Goal: Task Accomplishment & Management: Use online tool/utility

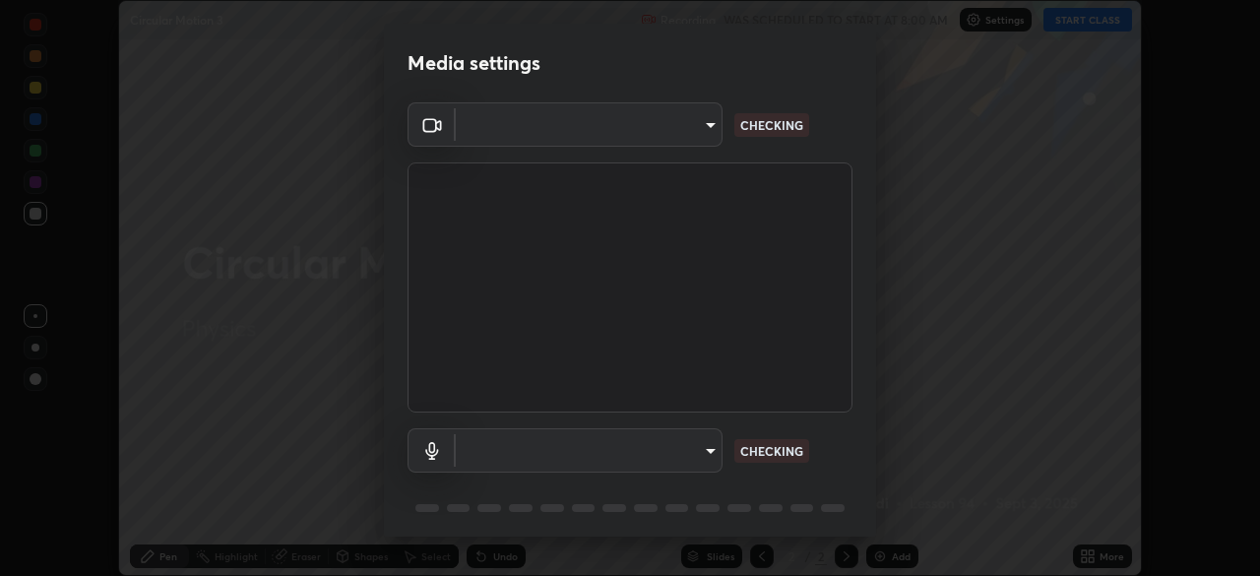
scroll to position [70, 0]
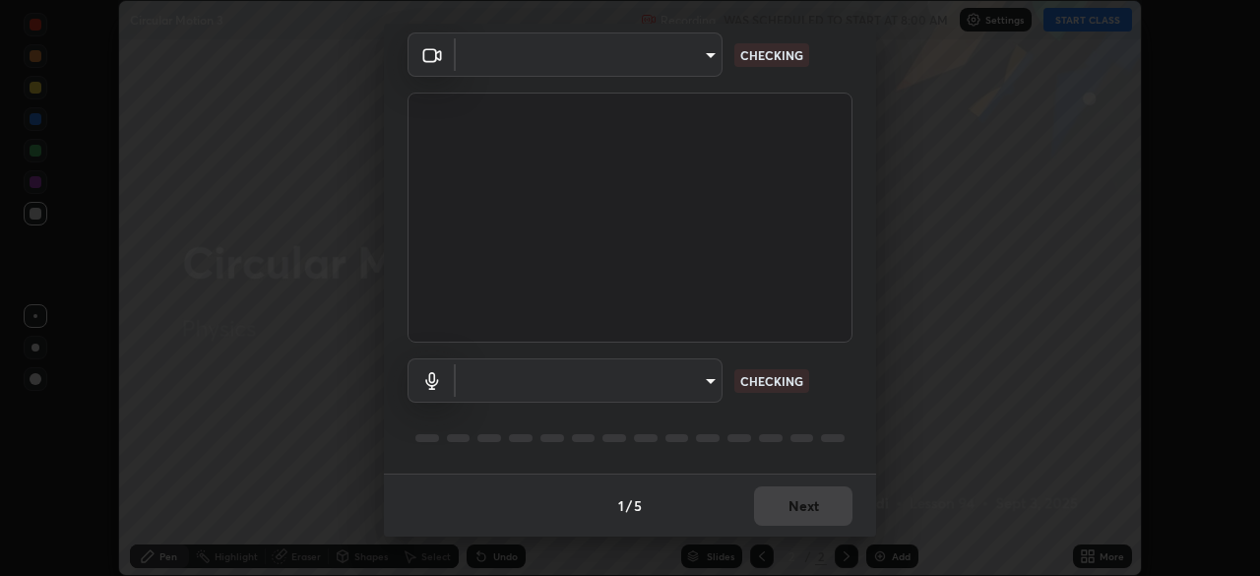
type input "51d019597c161c0694d5583d1f2c643560fde39fe8f4b4da8ea140d4d4830f4c"
click at [705, 382] on body "Erase all Circular Motion 3 Recording WAS SCHEDULED TO START AT 8:00 AM Setting…" at bounding box center [630, 288] width 1260 height 576
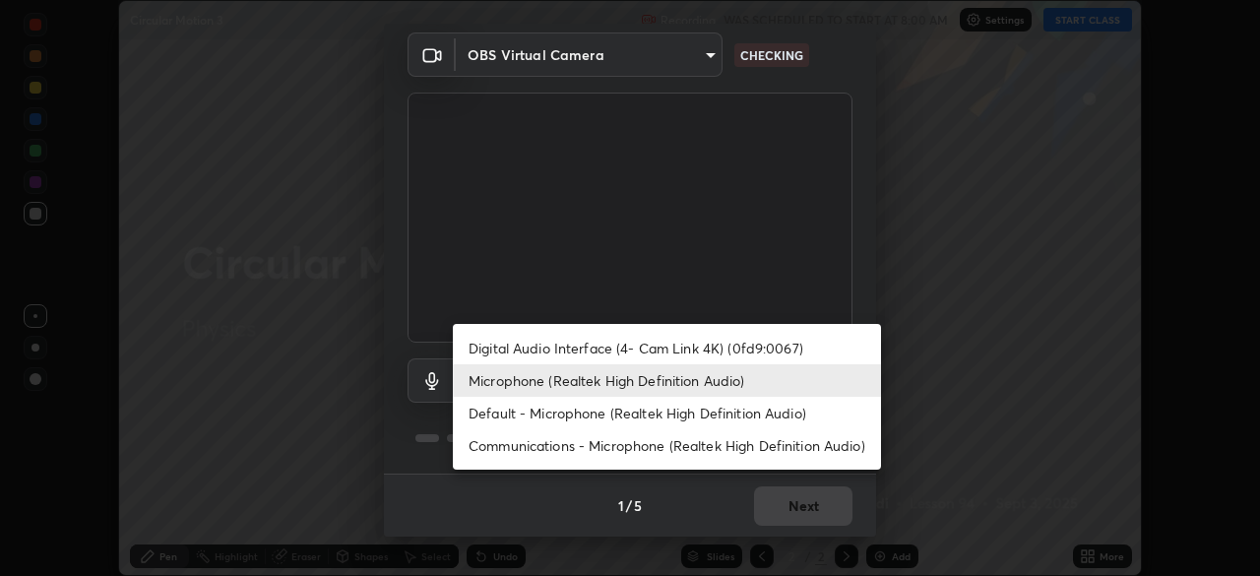
click at [748, 414] on li "Default - Microphone (Realtek High Definition Audio)" at bounding box center [667, 413] width 428 height 32
type input "default"
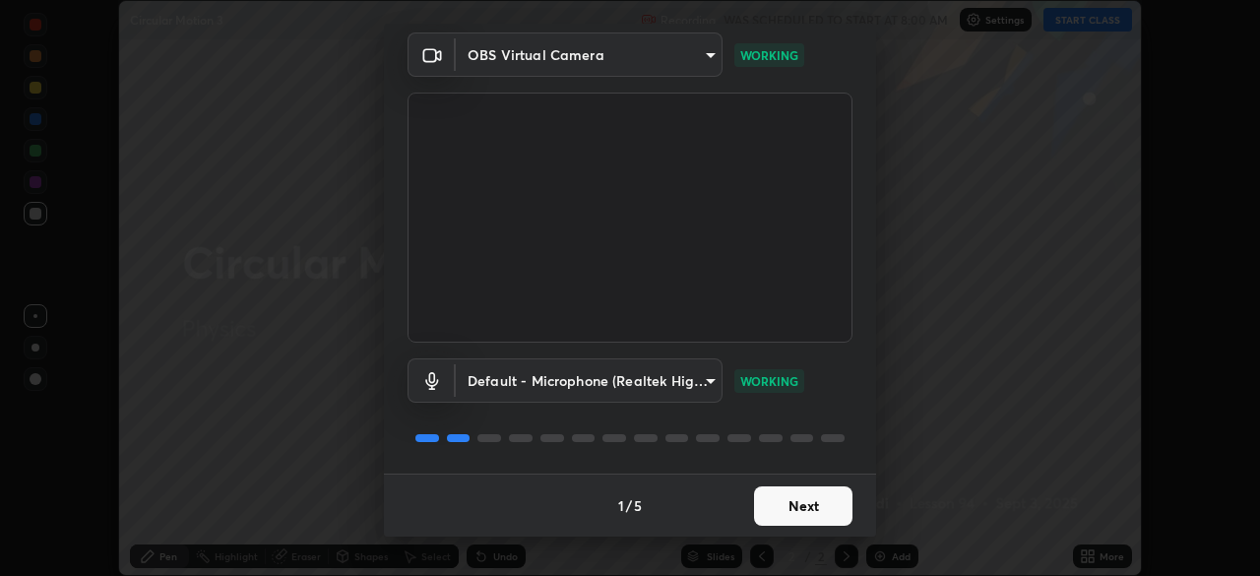
click at [796, 506] on button "Next" at bounding box center [803, 505] width 98 height 39
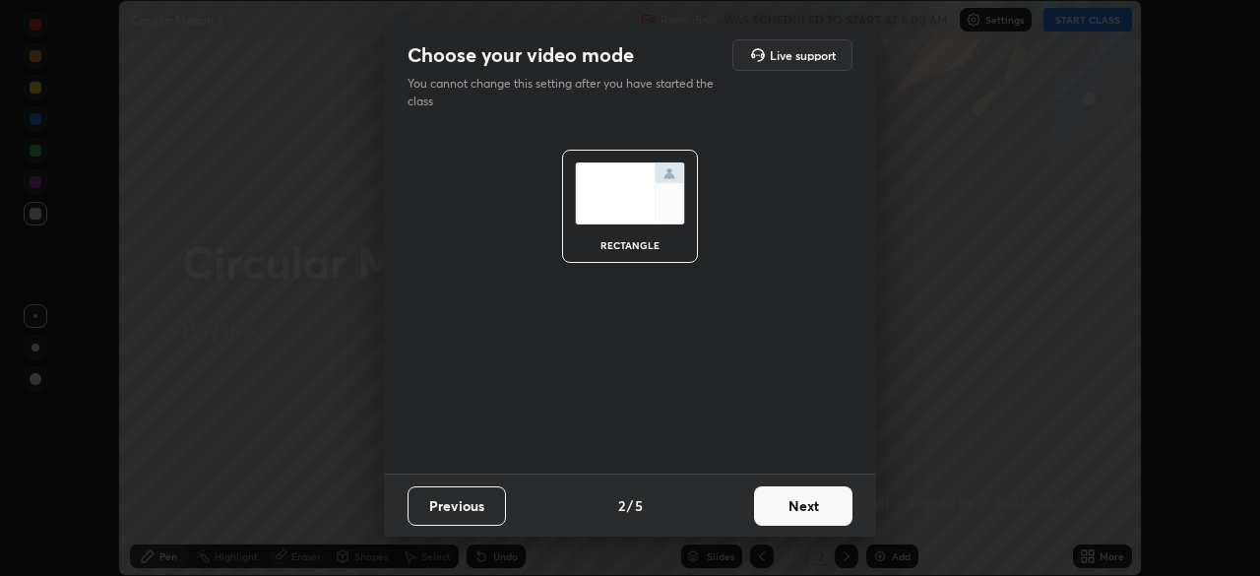
scroll to position [0, 0]
click at [799, 509] on button "Next" at bounding box center [803, 505] width 98 height 39
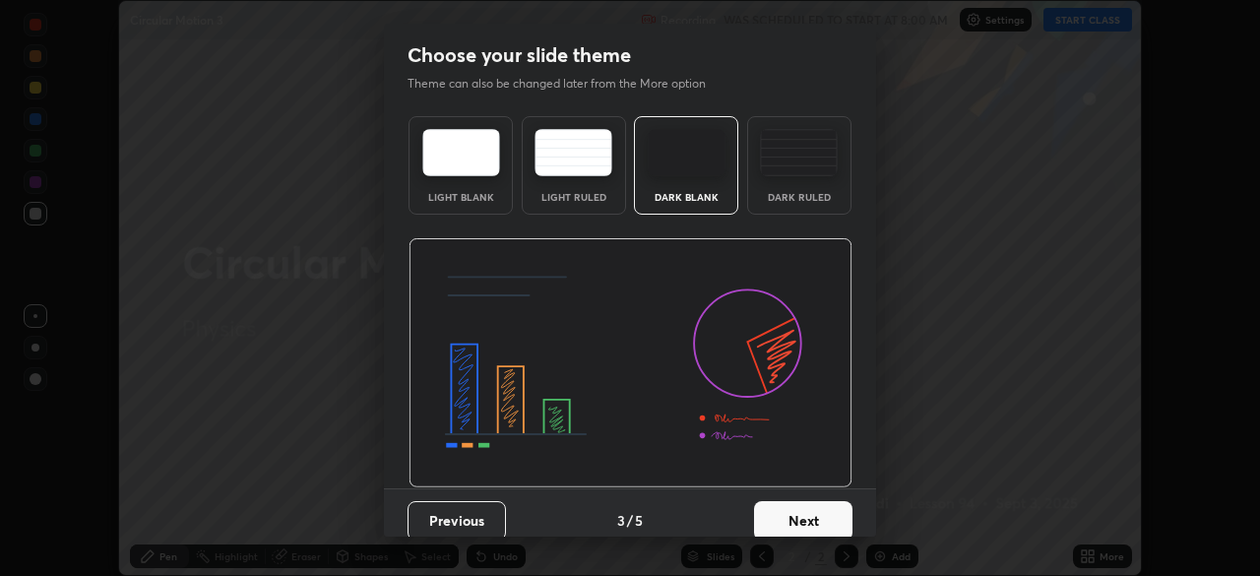
click at [791, 516] on button "Next" at bounding box center [803, 520] width 98 height 39
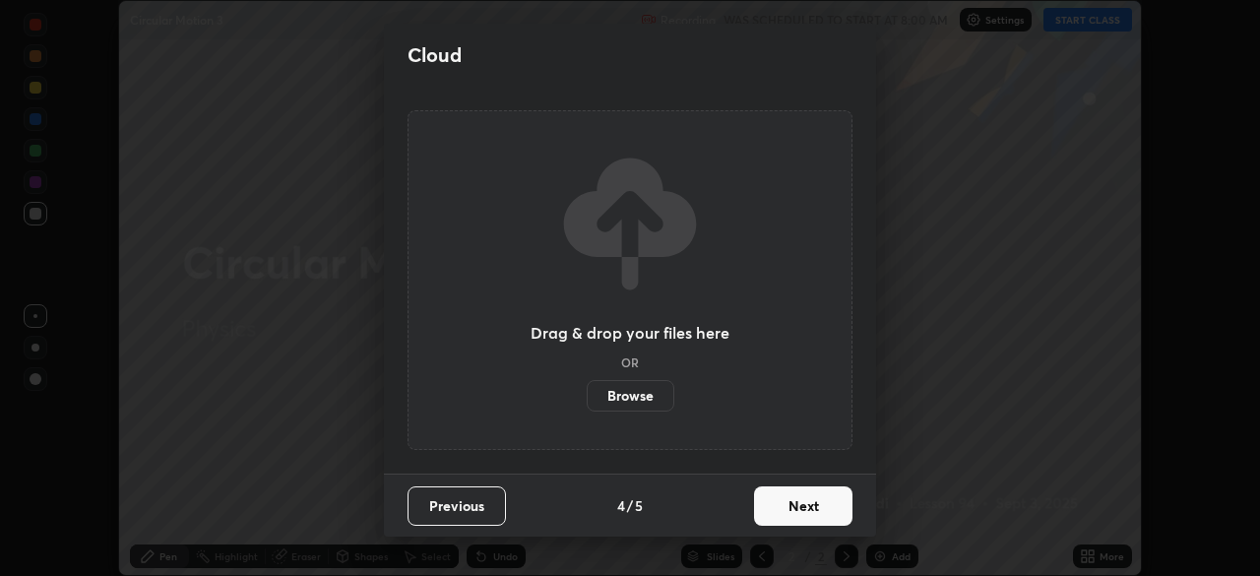
click at [798, 514] on button "Next" at bounding box center [803, 505] width 98 height 39
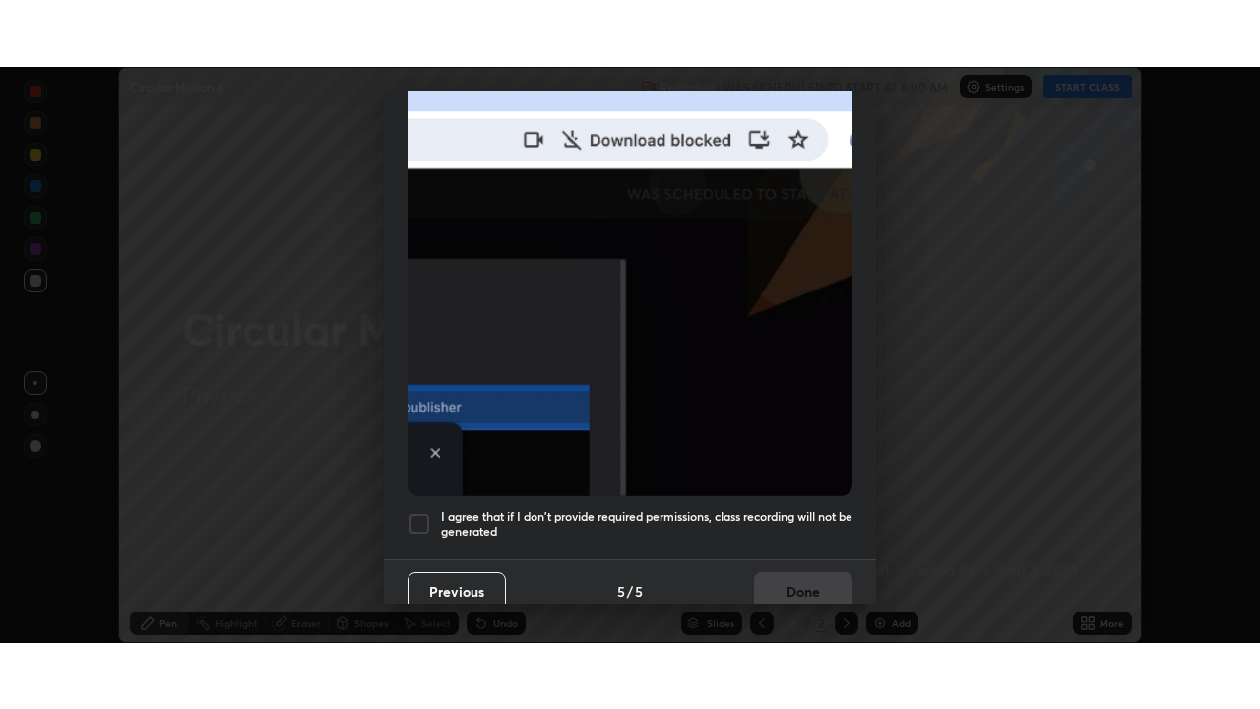
scroll to position [472, 0]
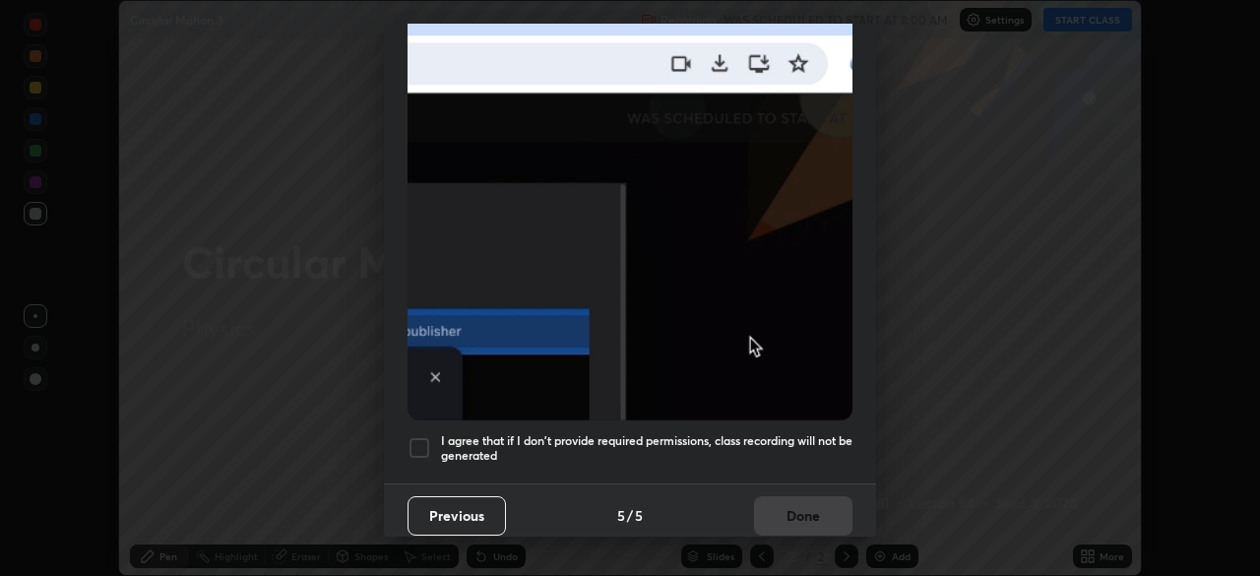
click at [423, 438] on div at bounding box center [420, 448] width 24 height 24
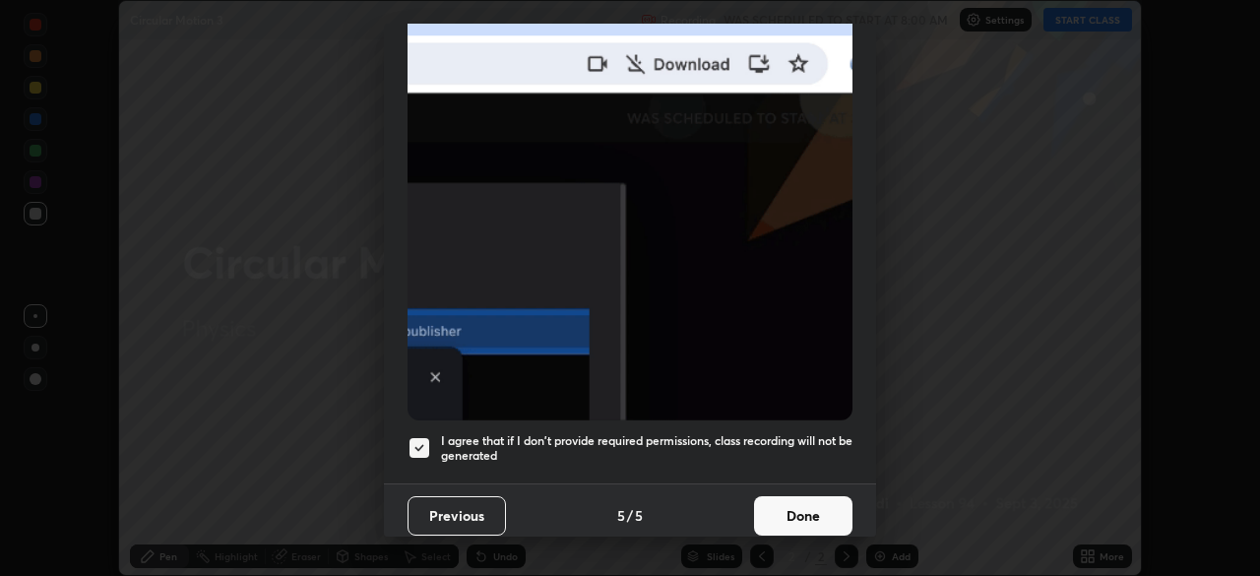
click at [803, 507] on button "Done" at bounding box center [803, 515] width 98 height 39
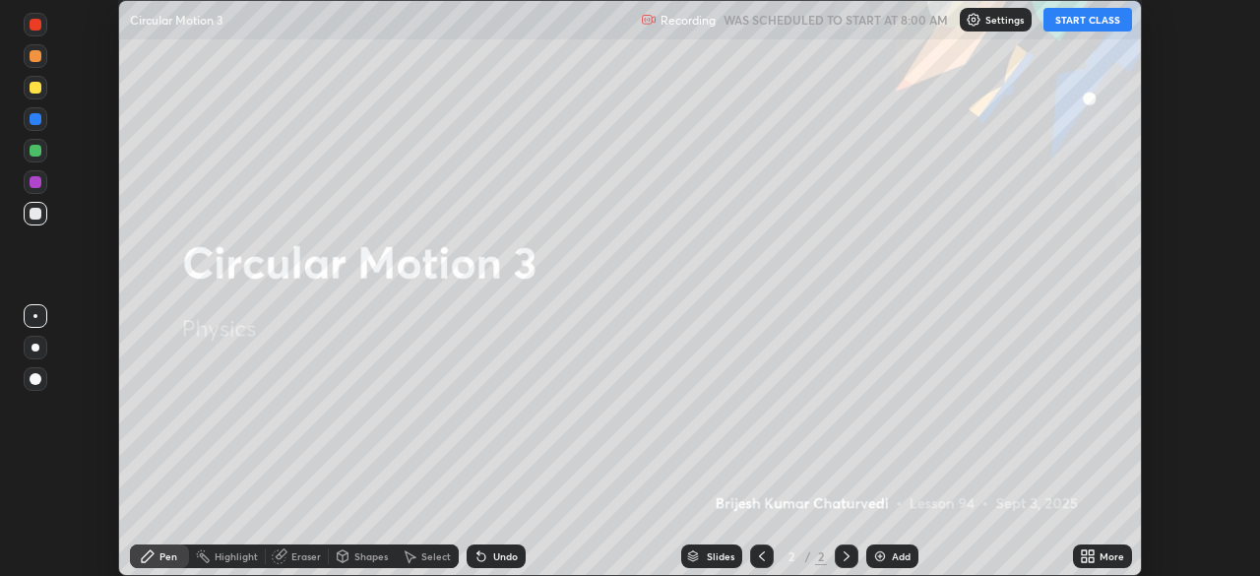
click at [1095, 22] on button "START CLASS" at bounding box center [1088, 20] width 89 height 24
click at [1097, 556] on div "More" at bounding box center [1102, 556] width 59 height 24
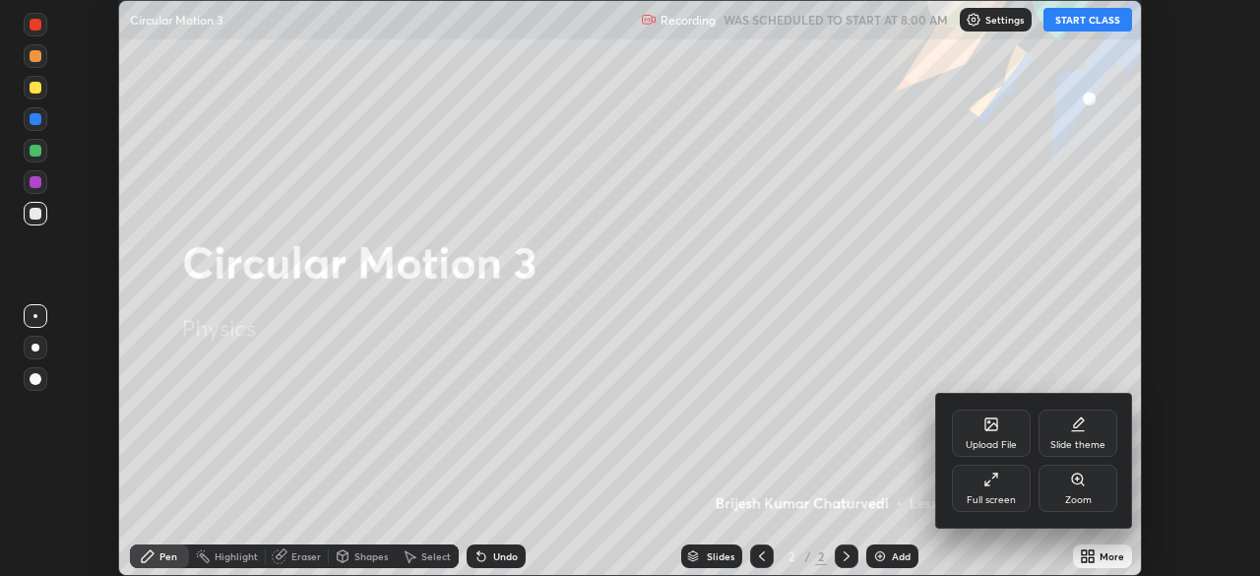
click at [982, 490] on div "Full screen" at bounding box center [991, 488] width 79 height 47
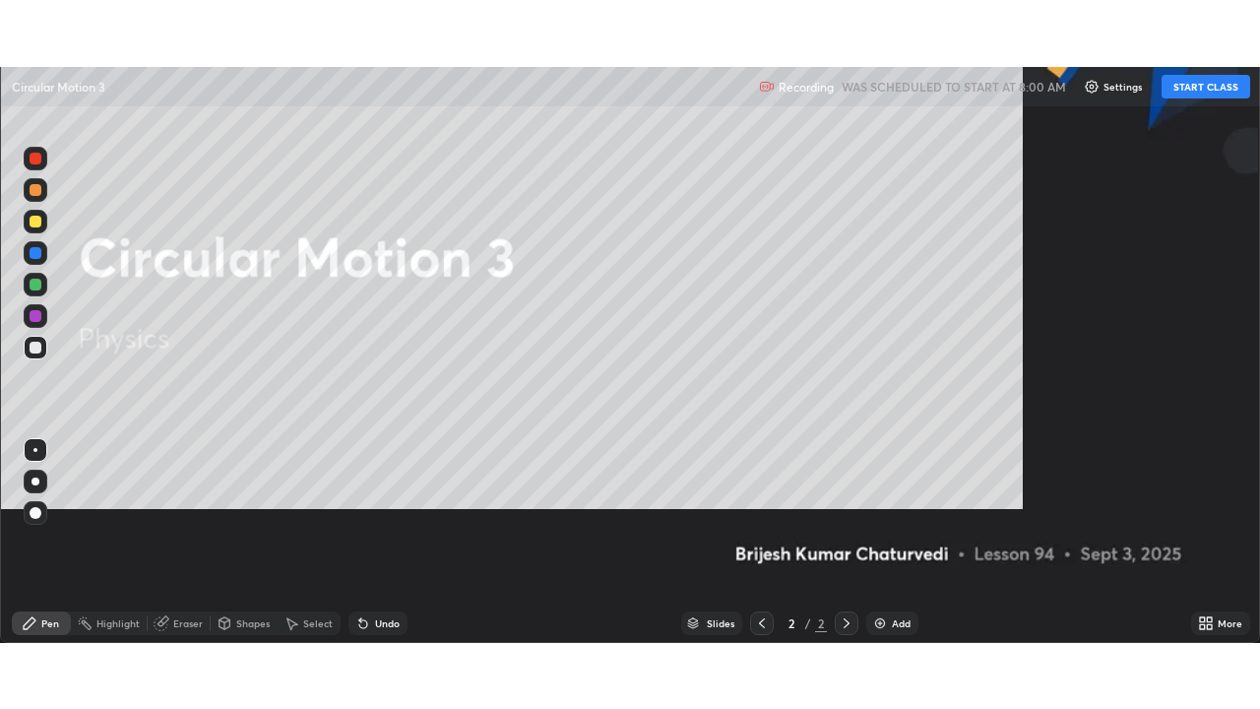
scroll to position [709, 1260]
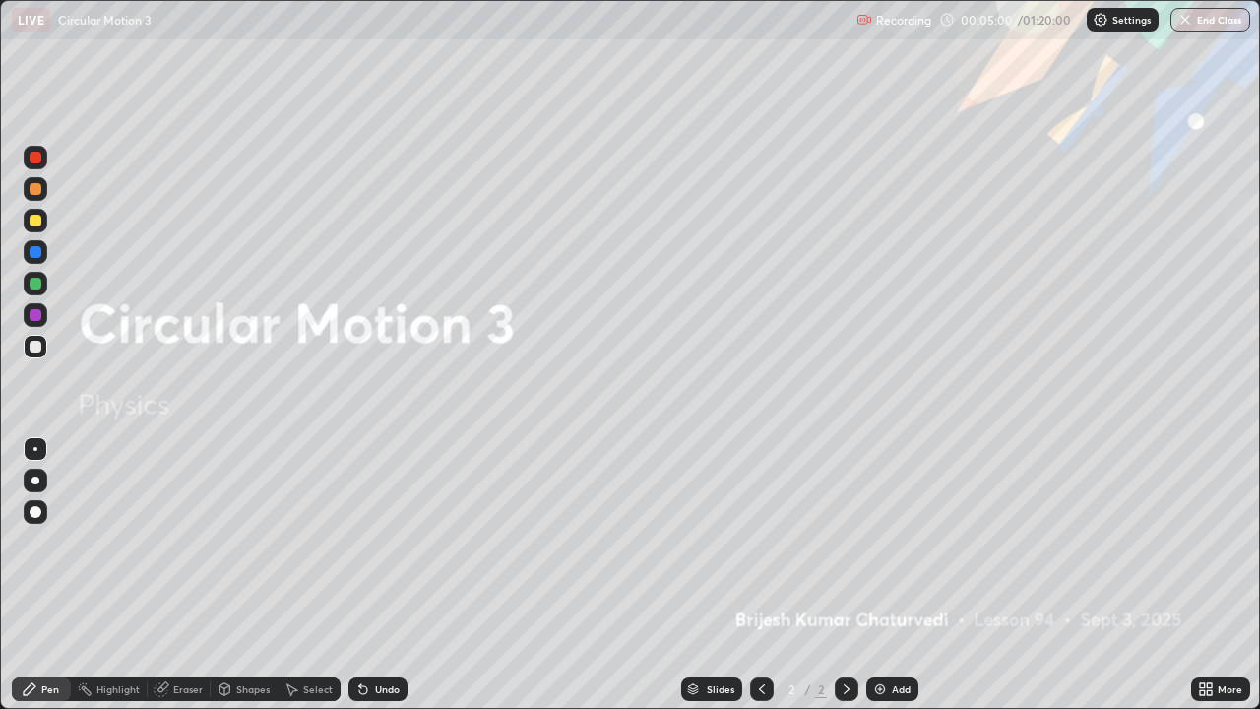
click at [895, 575] on div "Add" at bounding box center [901, 689] width 19 height 10
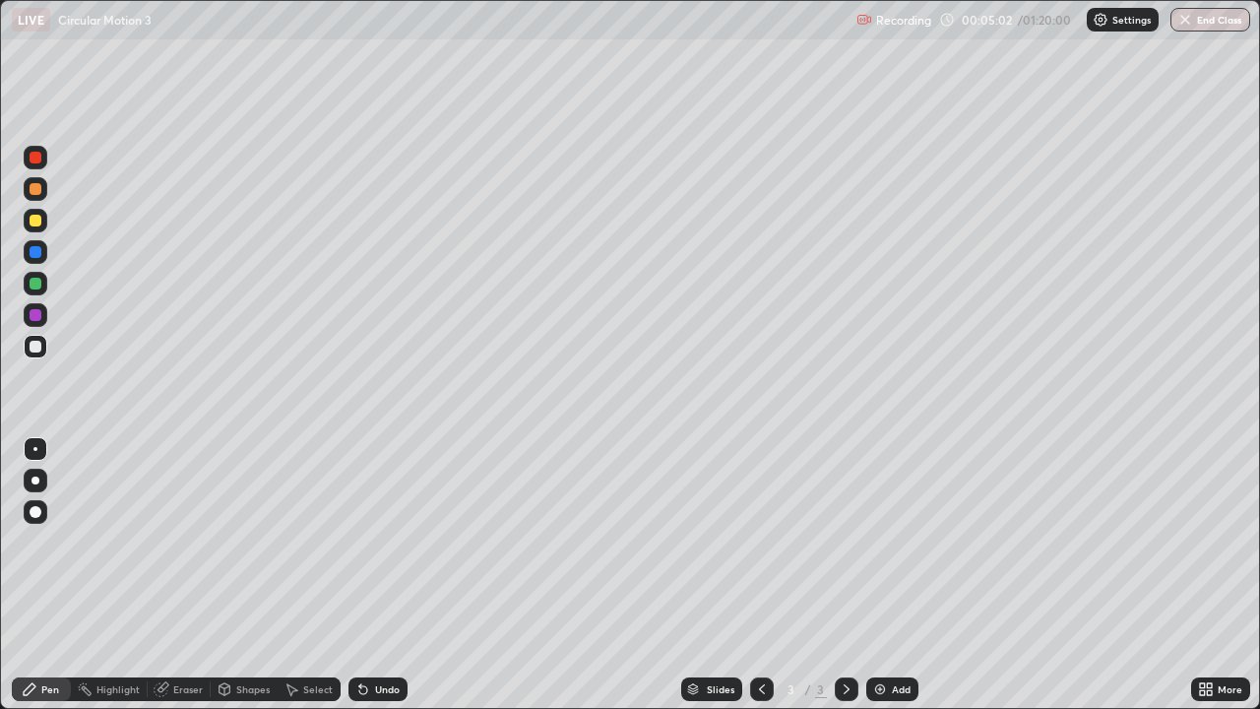
click at [42, 189] on div at bounding box center [36, 189] width 24 height 24
click at [178, 575] on div "Eraser" at bounding box center [188, 689] width 30 height 10
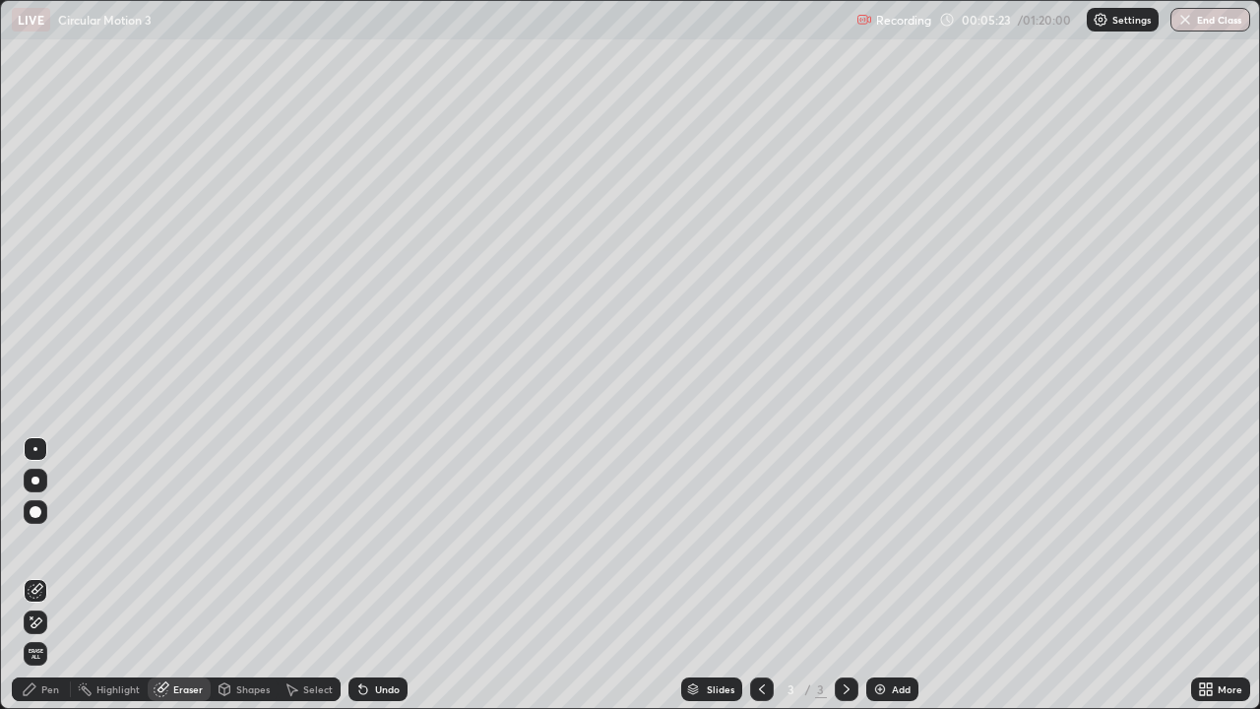
click at [48, 575] on div "Pen" at bounding box center [50, 689] width 18 height 10
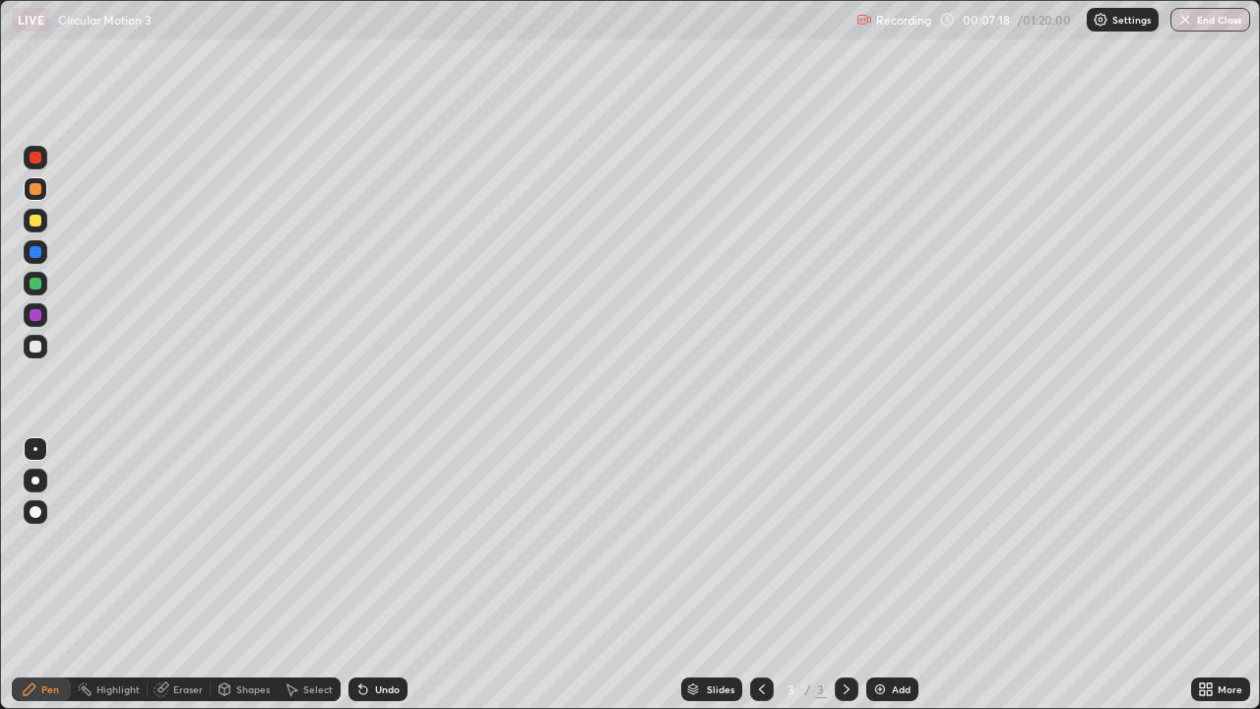
click at [34, 224] on div at bounding box center [36, 221] width 12 height 12
click at [32, 349] on div at bounding box center [36, 347] width 12 height 12
click at [835, 575] on div at bounding box center [847, 689] width 24 height 24
click at [843, 575] on icon at bounding box center [847, 689] width 16 height 16
click at [893, 575] on div "Add" at bounding box center [901, 689] width 19 height 10
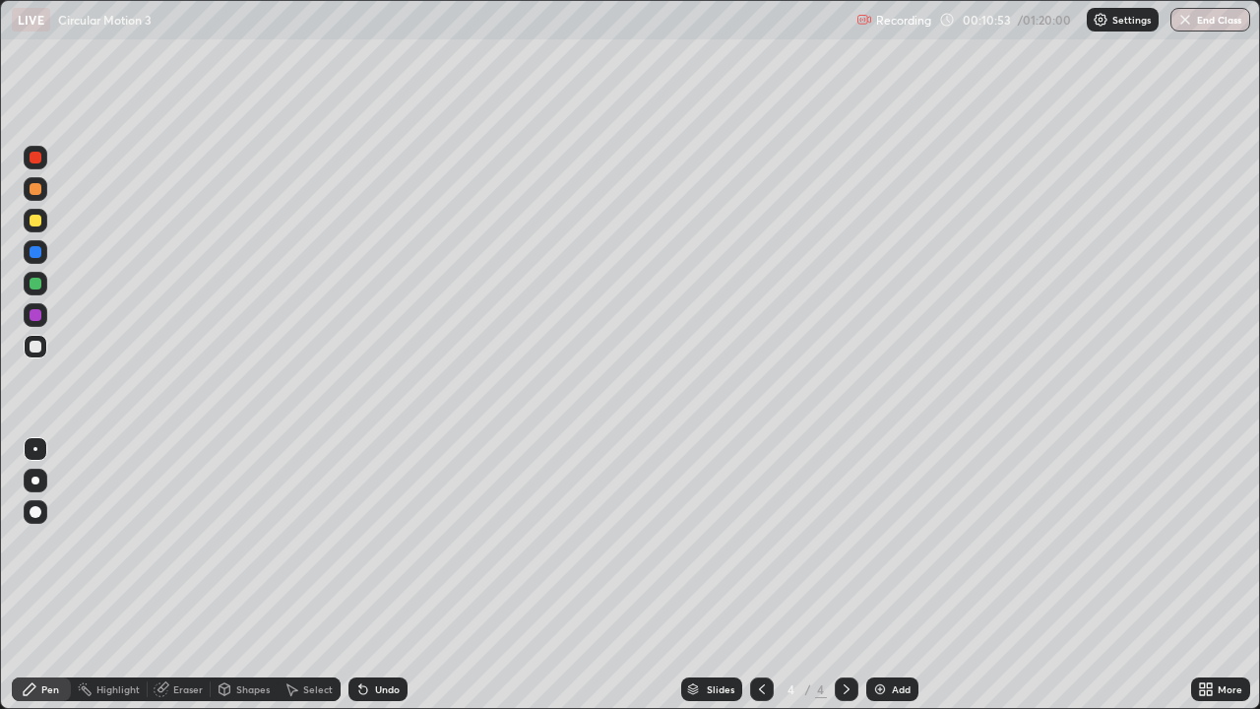
click at [35, 194] on div at bounding box center [36, 189] width 12 height 12
click at [35, 223] on div at bounding box center [36, 221] width 12 height 12
click at [376, 575] on div "Undo" at bounding box center [377, 689] width 59 height 24
click at [39, 348] on div at bounding box center [36, 347] width 12 height 12
click at [33, 278] on div at bounding box center [36, 284] width 12 height 12
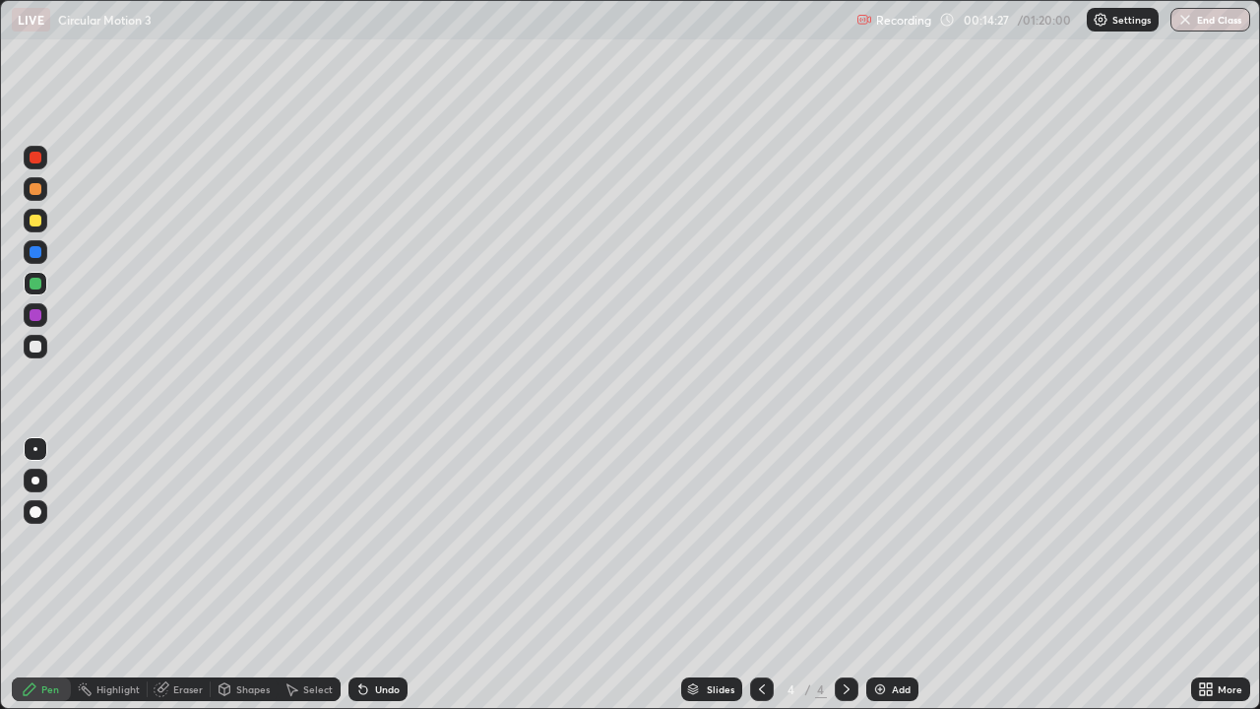
click at [36, 353] on div at bounding box center [36, 347] width 24 height 24
click at [35, 222] on div at bounding box center [36, 221] width 12 height 12
click at [35, 347] on div at bounding box center [36, 347] width 12 height 12
click at [40, 222] on div at bounding box center [36, 221] width 12 height 12
click at [385, 575] on div "Undo" at bounding box center [387, 689] width 25 height 10
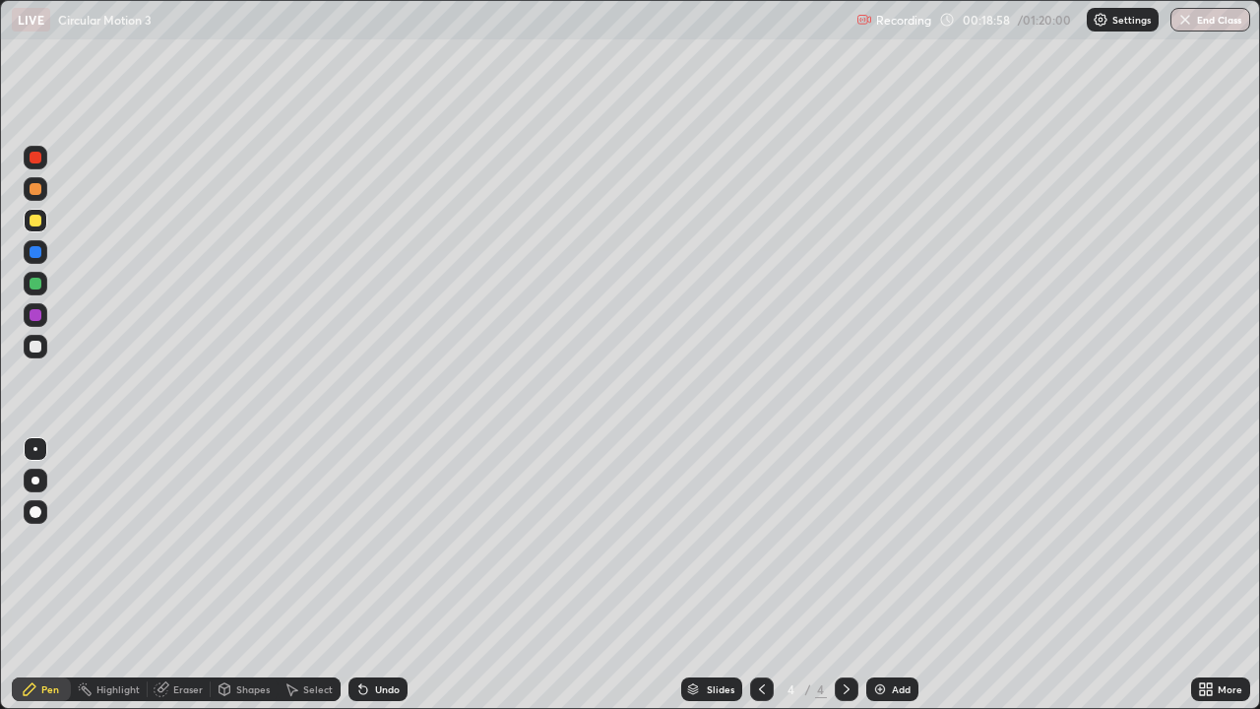
click at [376, 575] on div "Undo" at bounding box center [387, 689] width 25 height 10
click at [369, 575] on div "Undo" at bounding box center [377, 689] width 59 height 24
click at [367, 575] on div "Undo" at bounding box center [377, 689] width 59 height 24
click at [886, 575] on img at bounding box center [880, 689] width 16 height 16
click at [381, 575] on div "Undo" at bounding box center [387, 689] width 25 height 10
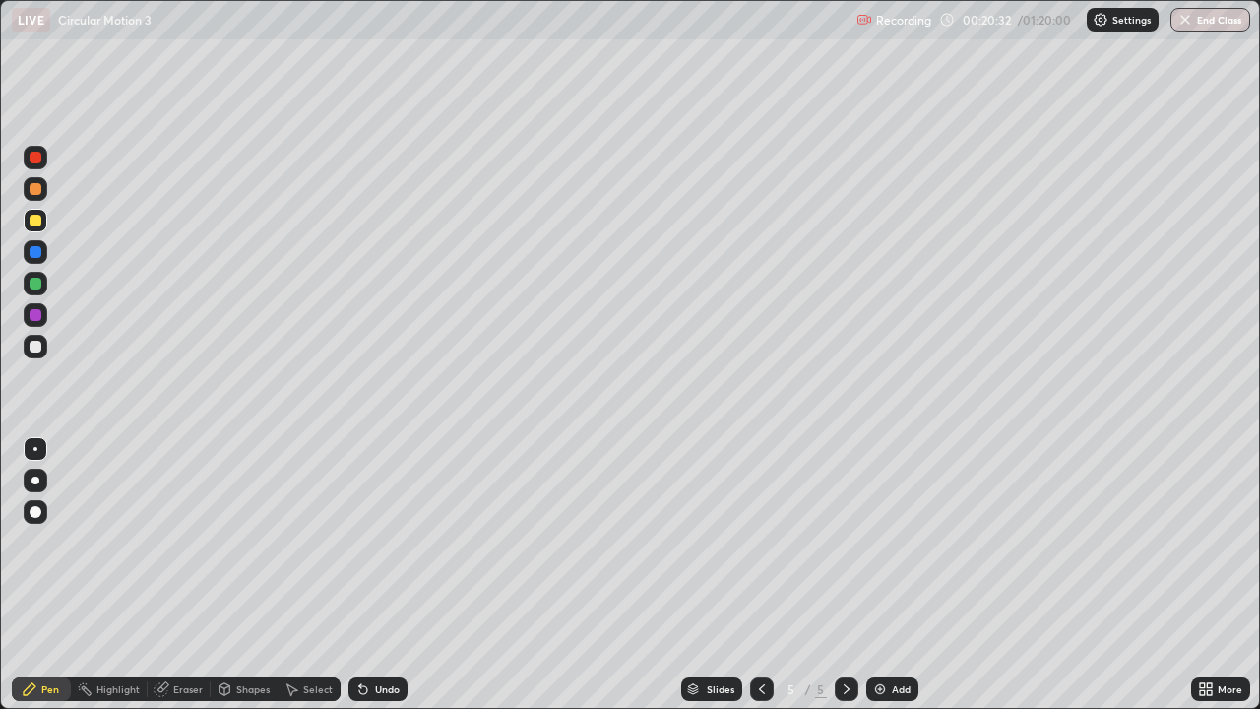
click at [758, 575] on icon at bounding box center [762, 689] width 16 height 16
click at [845, 575] on icon at bounding box center [847, 689] width 16 height 16
click at [757, 575] on icon at bounding box center [762, 689] width 16 height 16
click at [847, 575] on icon at bounding box center [847, 689] width 16 height 16
click at [758, 575] on icon at bounding box center [762, 689] width 16 height 16
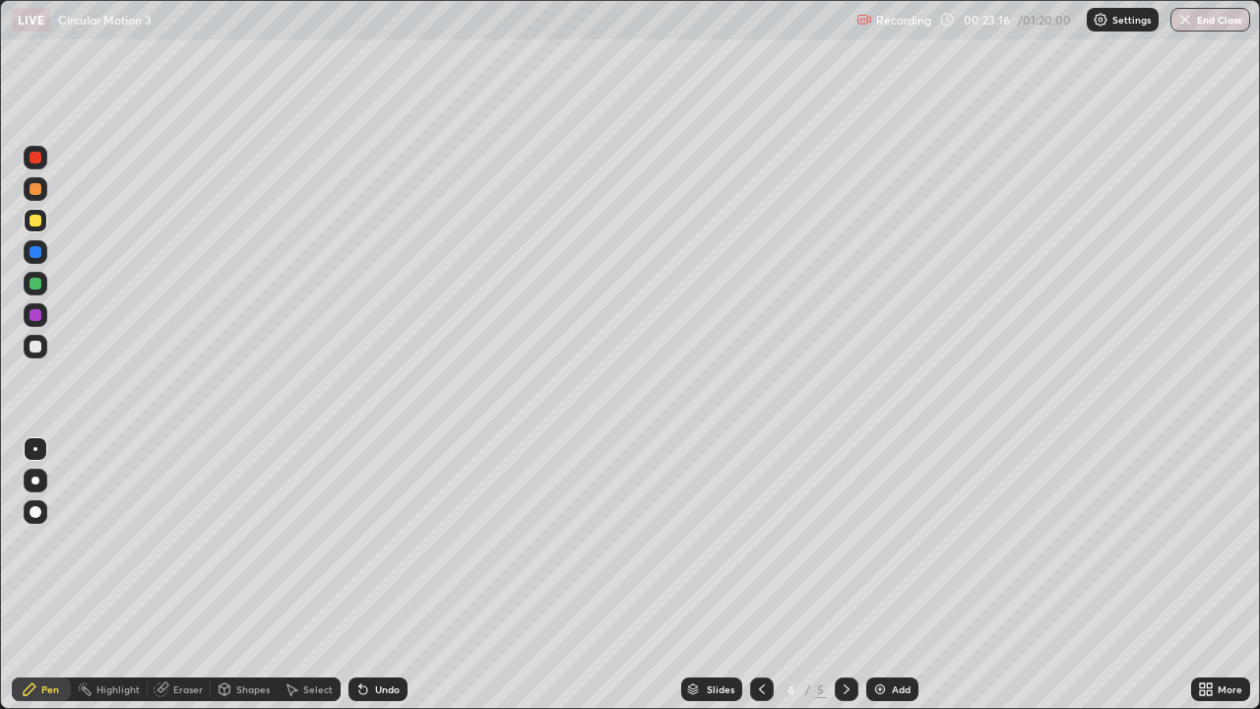
click at [845, 575] on icon at bounding box center [847, 689] width 16 height 16
click at [387, 575] on div "Undo" at bounding box center [377, 689] width 59 height 24
click at [374, 575] on div "Undo" at bounding box center [377, 689] width 59 height 24
click at [381, 575] on div "Undo" at bounding box center [387, 689] width 25 height 10
click at [376, 575] on div "Undo" at bounding box center [387, 689] width 25 height 10
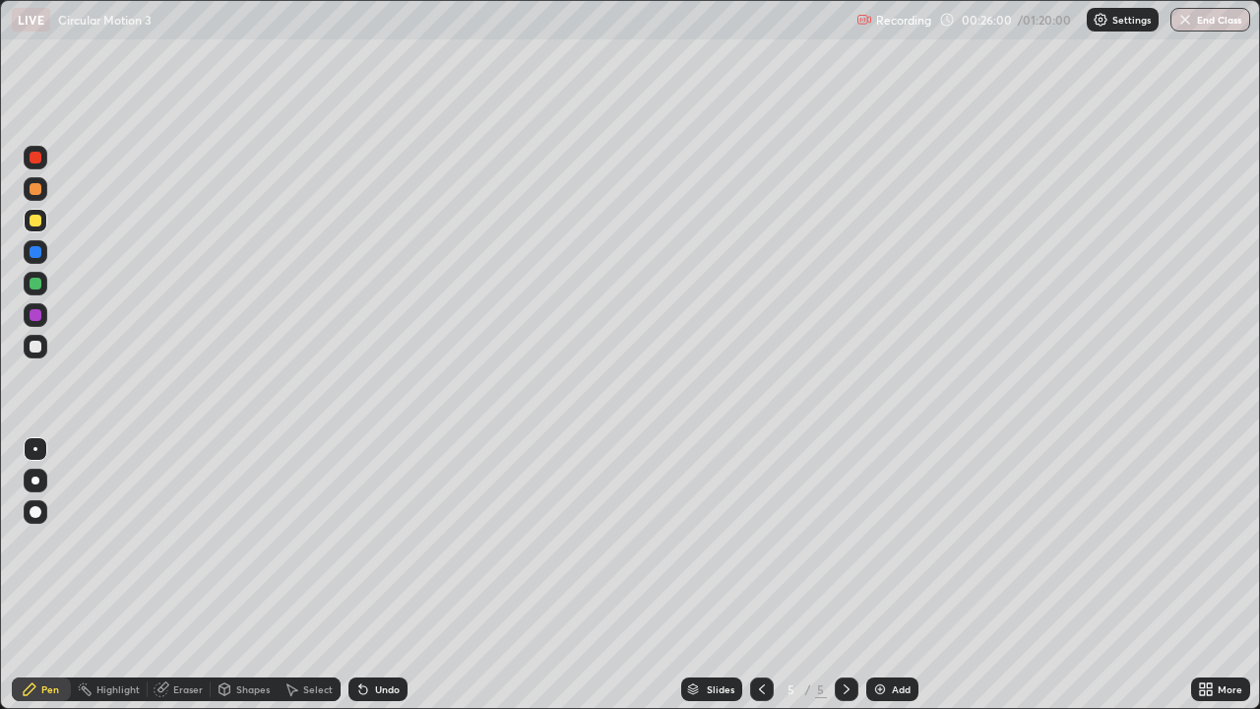
click at [25, 349] on div at bounding box center [36, 347] width 24 height 24
click at [32, 221] on div at bounding box center [36, 221] width 12 height 12
click at [34, 193] on div at bounding box center [36, 189] width 12 height 12
click at [382, 575] on div "Undo" at bounding box center [387, 689] width 25 height 10
click at [844, 575] on icon at bounding box center [847, 689] width 6 height 10
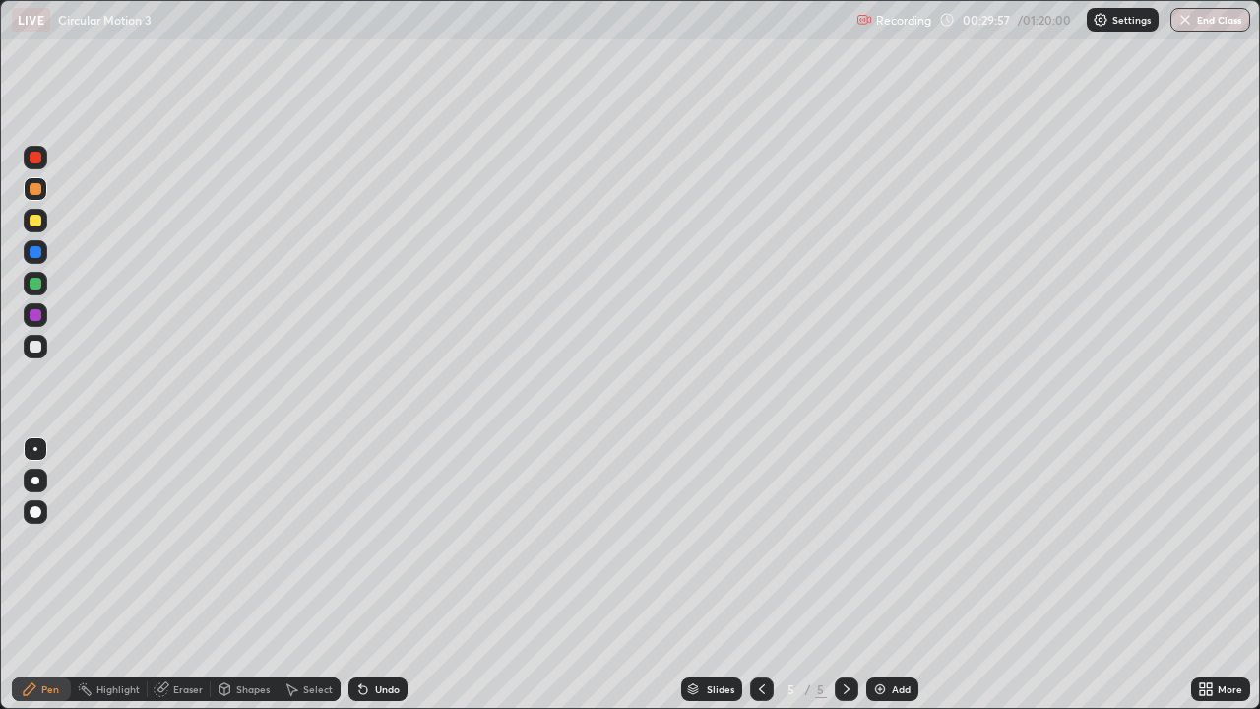
click at [879, 575] on img at bounding box center [880, 689] width 16 height 16
click at [193, 575] on div "Eraser" at bounding box center [188, 689] width 30 height 10
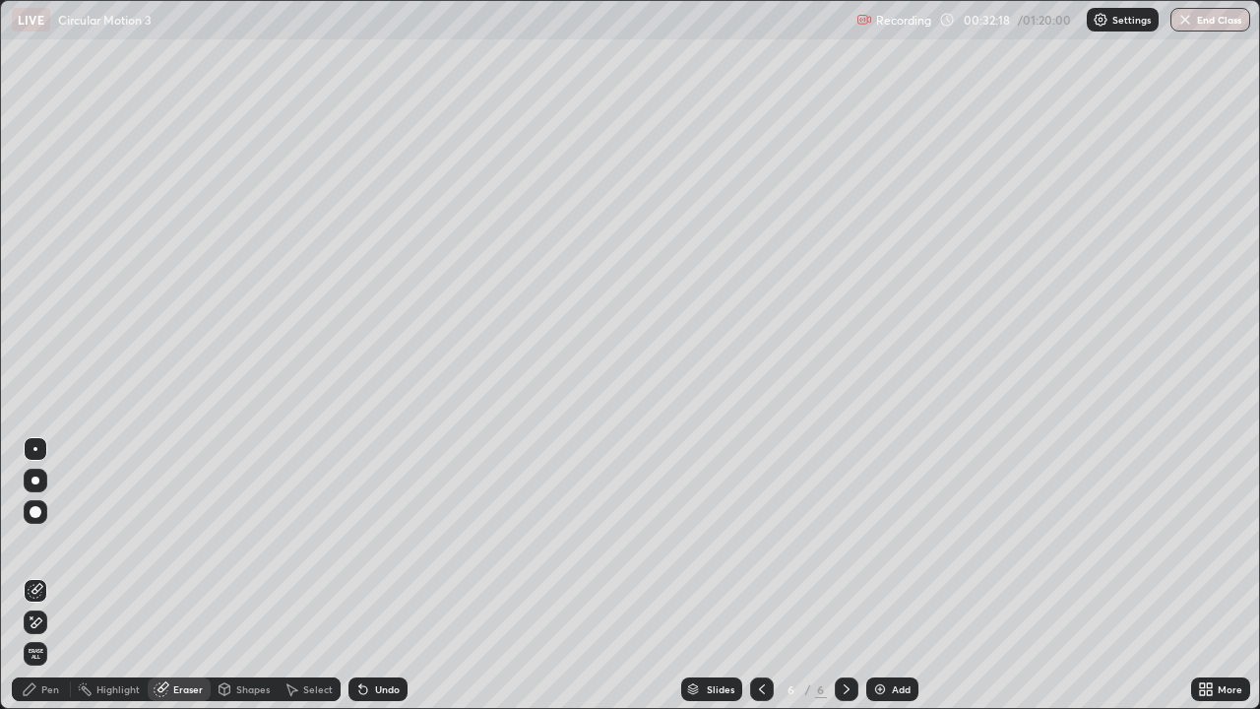
click at [63, 575] on div "Pen" at bounding box center [41, 689] width 59 height 24
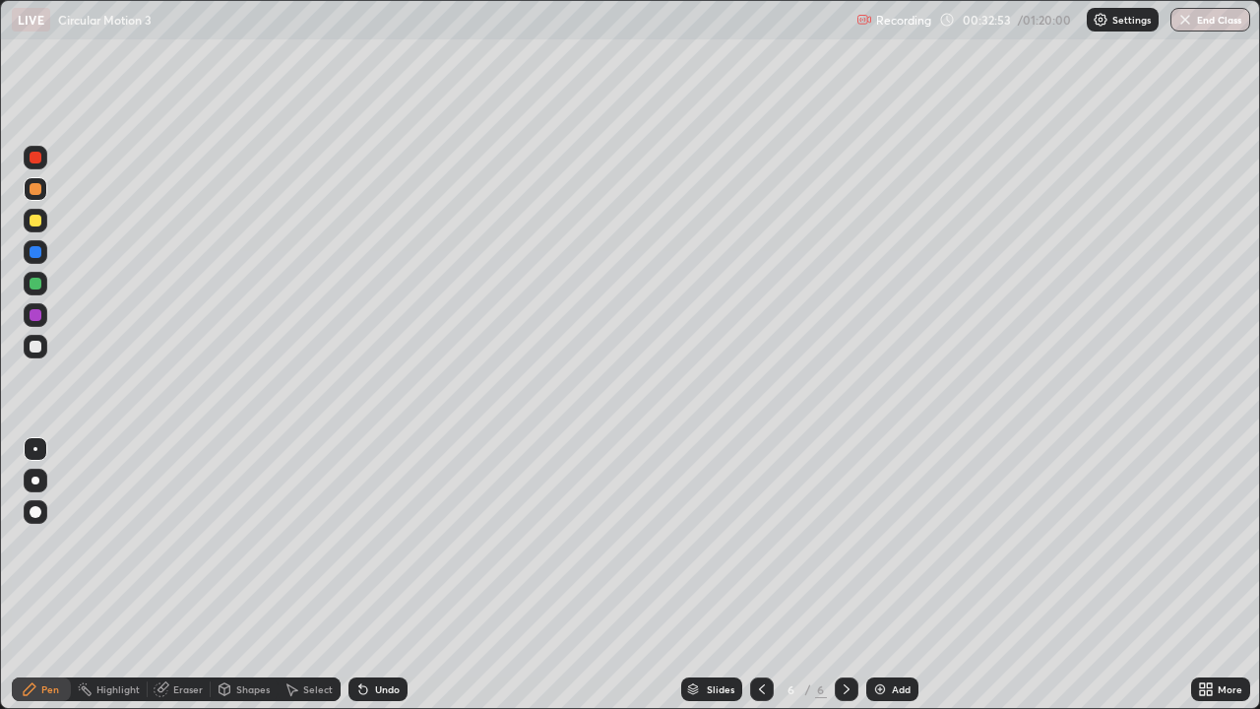
click at [40, 347] on div at bounding box center [36, 347] width 12 height 12
click at [34, 222] on div at bounding box center [36, 221] width 12 height 12
click at [760, 575] on icon at bounding box center [762, 689] width 16 height 16
click at [844, 575] on icon at bounding box center [847, 689] width 16 height 16
click at [845, 575] on icon at bounding box center [847, 689] width 16 height 16
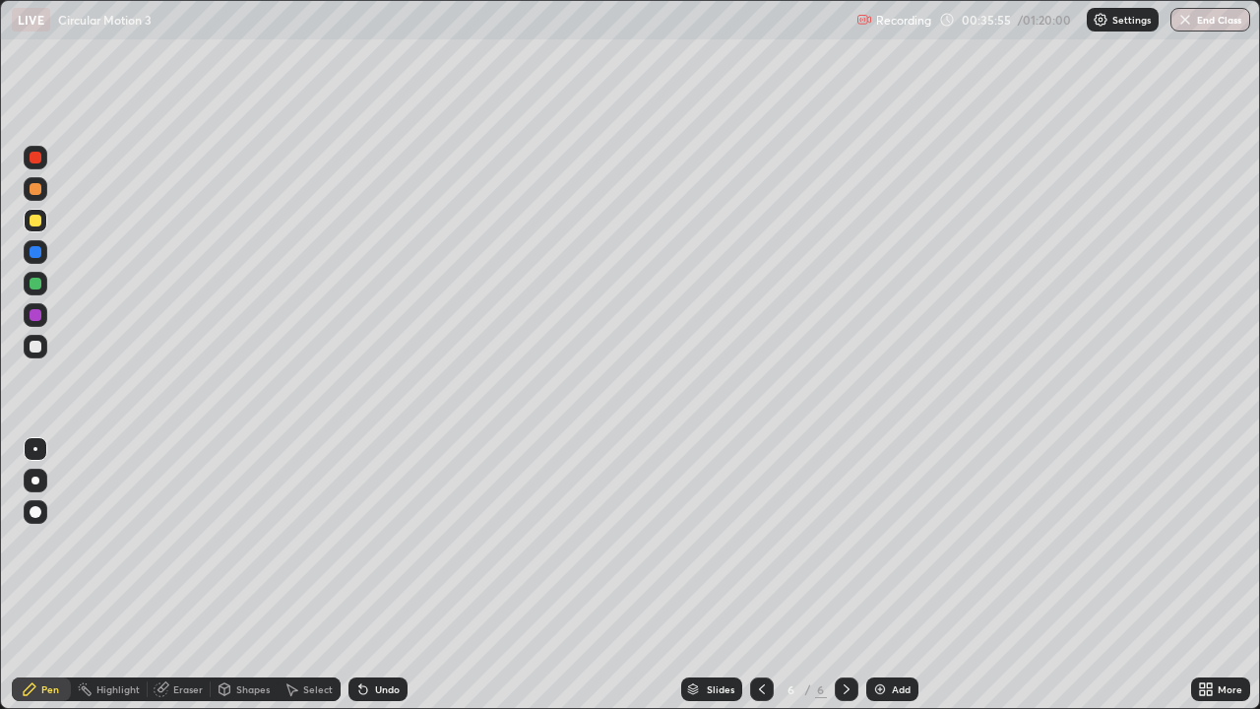
click at [879, 575] on img at bounding box center [880, 689] width 16 height 16
click at [359, 575] on icon at bounding box center [360, 685] width 2 height 2
click at [359, 575] on icon at bounding box center [363, 689] width 16 height 16
click at [389, 575] on div "Undo" at bounding box center [387, 689] width 25 height 10
click at [840, 575] on div at bounding box center [847, 688] width 24 height 39
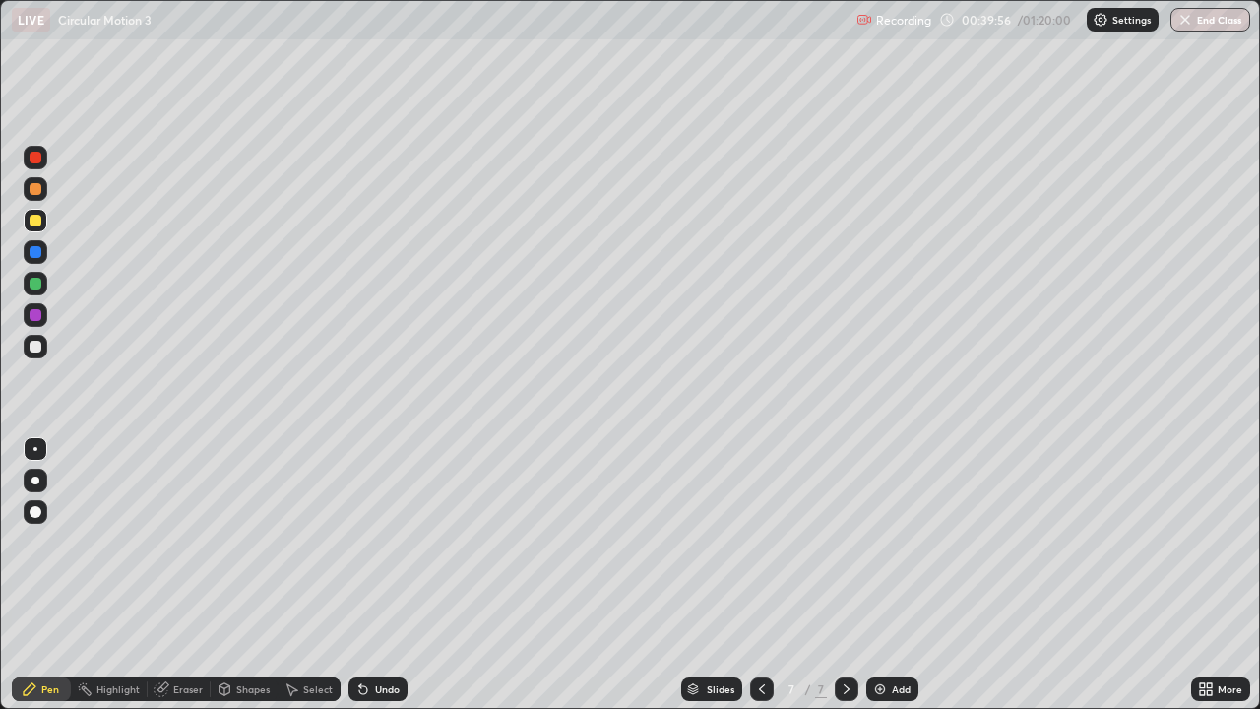
click at [844, 575] on icon at bounding box center [847, 689] width 6 height 10
click at [845, 575] on icon at bounding box center [847, 689] width 16 height 16
click at [872, 575] on img at bounding box center [880, 689] width 16 height 16
click at [845, 575] on icon at bounding box center [847, 689] width 16 height 16
click at [895, 575] on div "Add" at bounding box center [901, 689] width 19 height 10
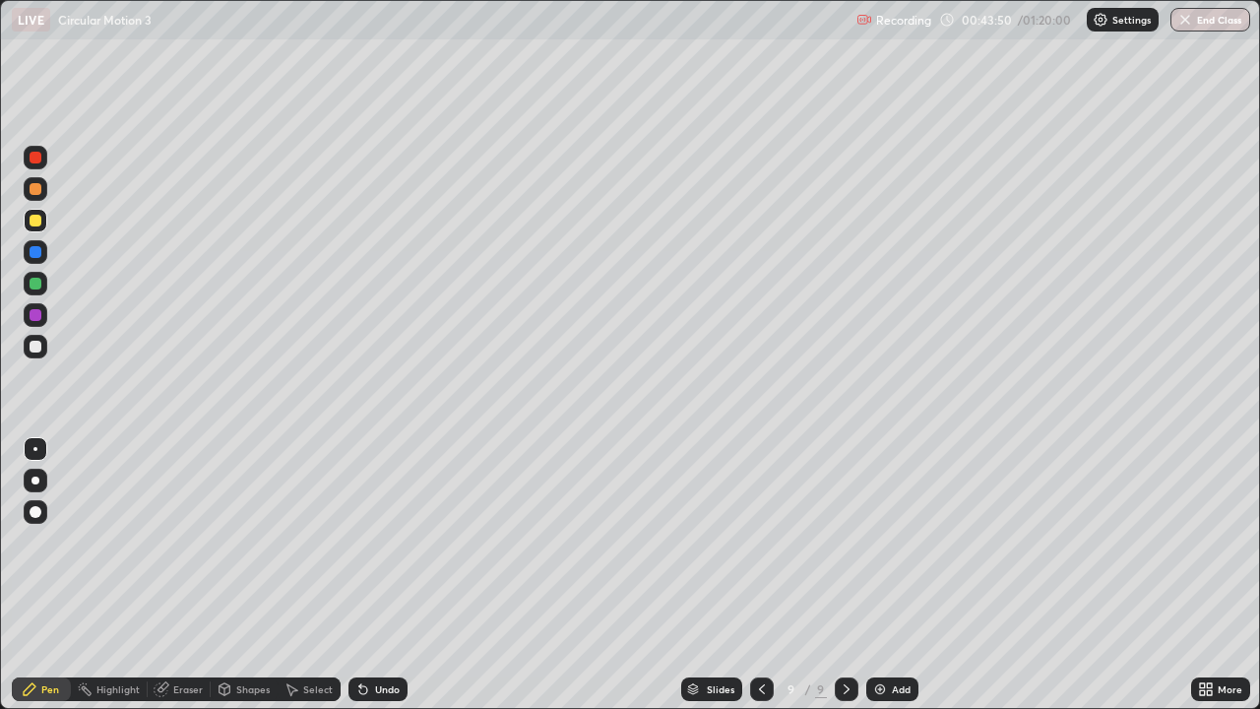
click at [760, 575] on icon at bounding box center [762, 689] width 16 height 16
click at [754, 575] on icon at bounding box center [762, 689] width 16 height 16
click at [842, 575] on icon at bounding box center [847, 689] width 16 height 16
click at [844, 575] on div at bounding box center [847, 689] width 24 height 24
click at [36, 353] on div at bounding box center [36, 347] width 24 height 24
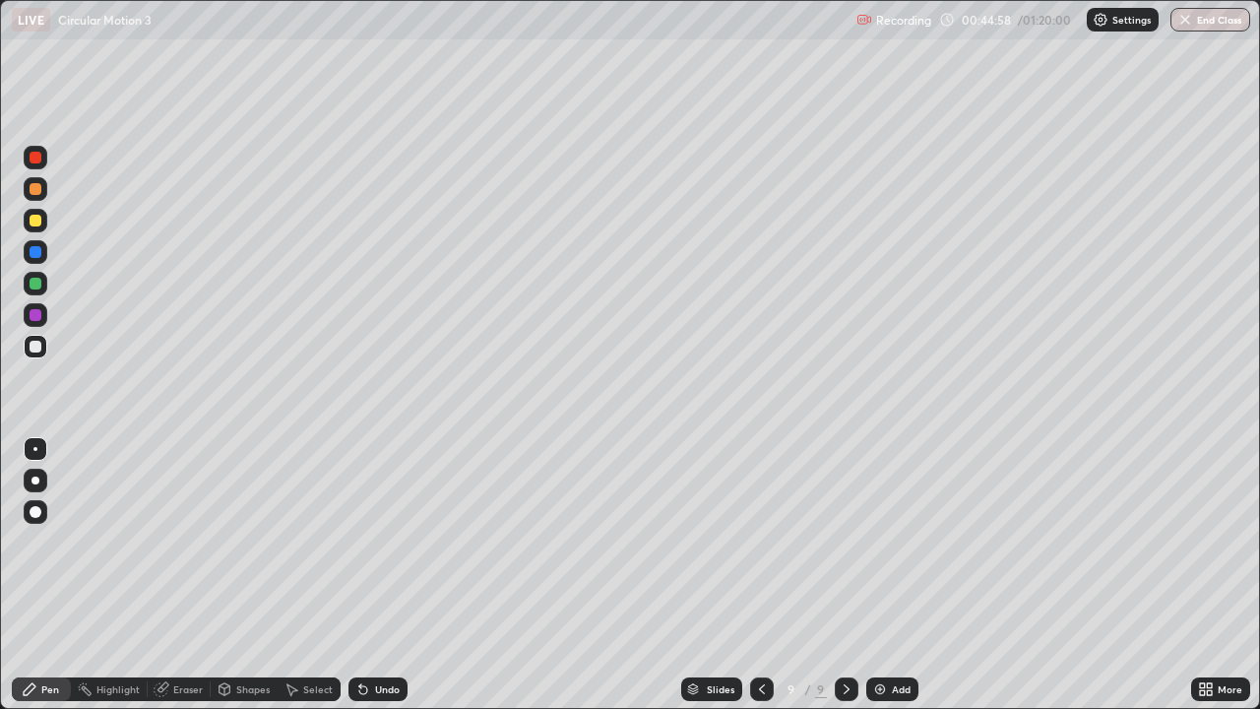
click at [379, 575] on div "Undo" at bounding box center [377, 689] width 59 height 24
click at [367, 575] on icon at bounding box center [363, 689] width 16 height 16
click at [845, 575] on icon at bounding box center [847, 689] width 16 height 16
click at [876, 575] on img at bounding box center [880, 689] width 16 height 16
click at [376, 575] on div "Undo" at bounding box center [387, 689] width 25 height 10
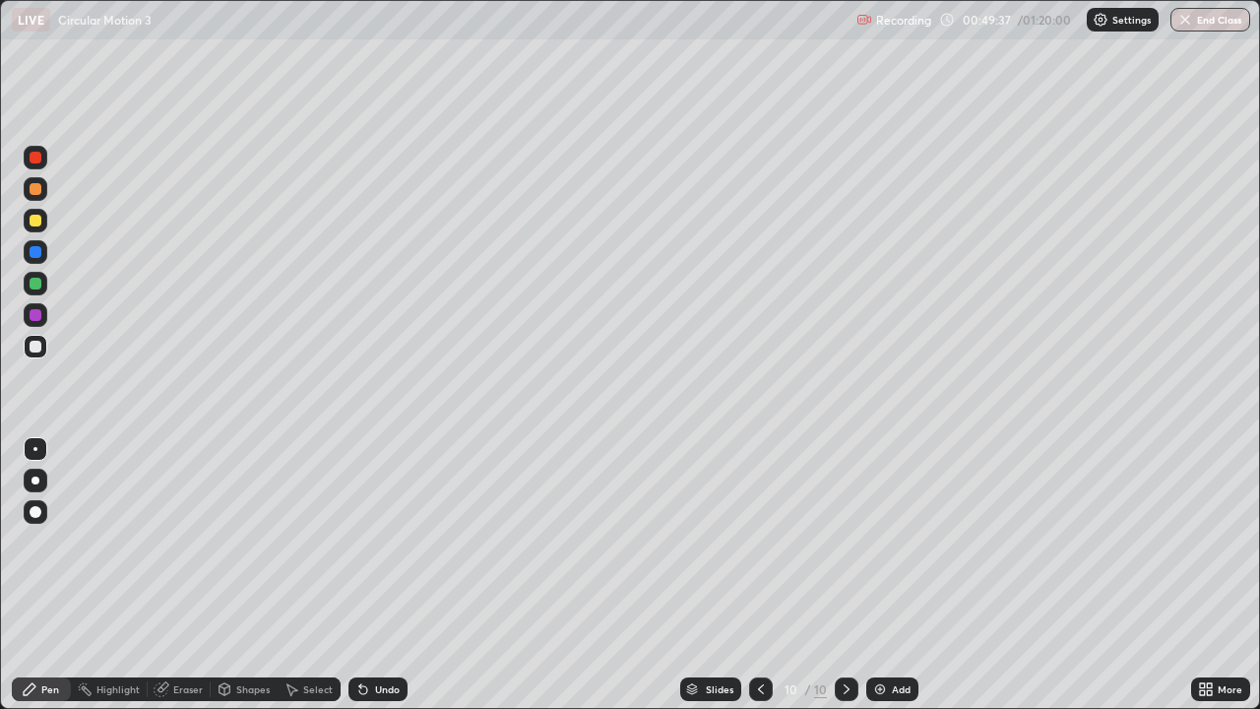
click at [33, 222] on div at bounding box center [36, 221] width 12 height 12
click at [378, 575] on div "Undo" at bounding box center [387, 689] width 25 height 10
click at [376, 575] on div "Undo" at bounding box center [377, 689] width 59 height 24
click at [362, 575] on icon at bounding box center [363, 689] width 16 height 16
click at [390, 575] on div "Undo" at bounding box center [377, 689] width 59 height 24
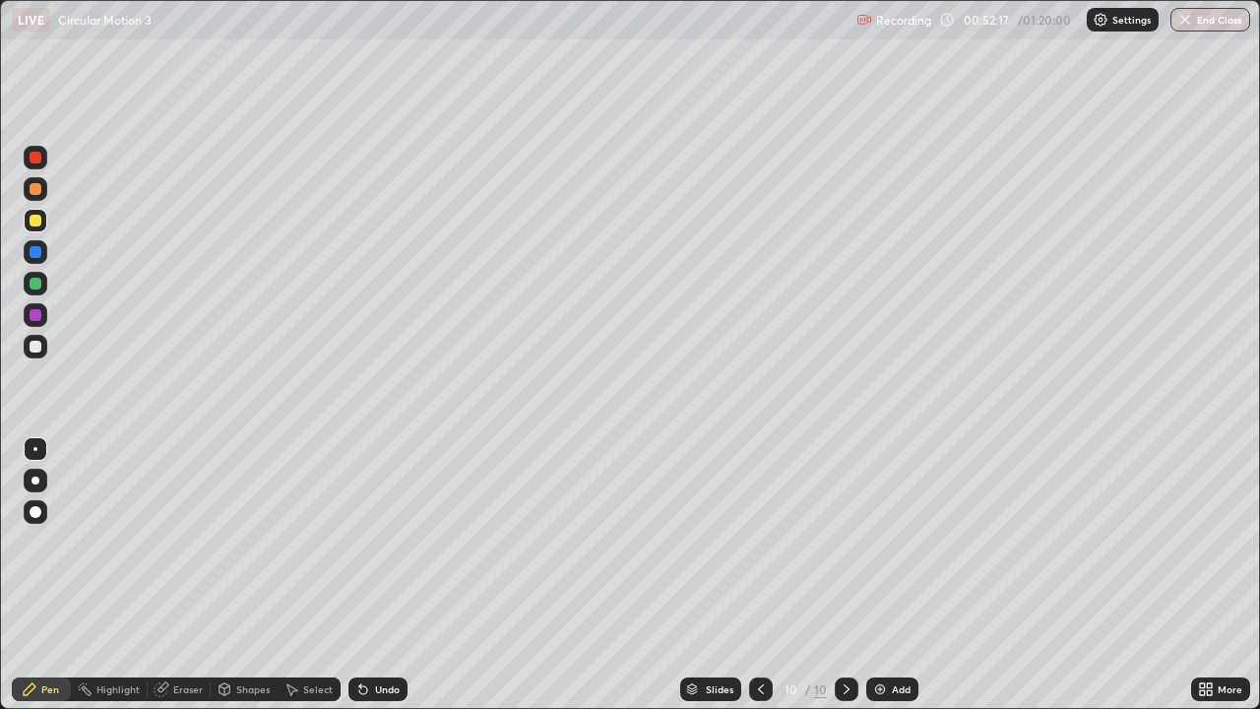
click at [34, 346] on div at bounding box center [36, 347] width 12 height 12
click at [378, 575] on div "Undo" at bounding box center [387, 689] width 25 height 10
click at [844, 575] on icon at bounding box center [847, 689] width 6 height 10
click at [880, 575] on img at bounding box center [880, 689] width 16 height 16
click at [760, 575] on icon at bounding box center [762, 689] width 16 height 16
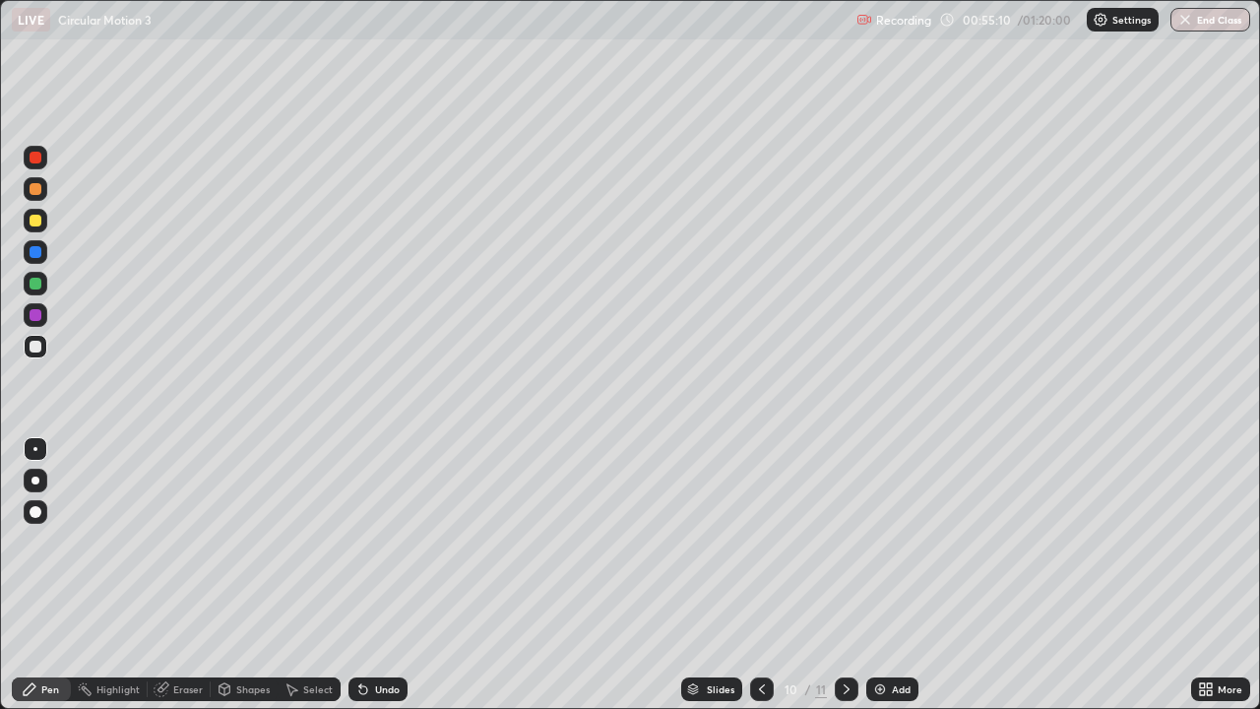
click at [887, 575] on div "Add" at bounding box center [892, 689] width 52 height 24
click at [375, 575] on div "Undo" at bounding box center [387, 689] width 25 height 10
click at [388, 575] on div "Undo" at bounding box center [387, 689] width 25 height 10
click at [391, 575] on div "Undo" at bounding box center [387, 689] width 25 height 10
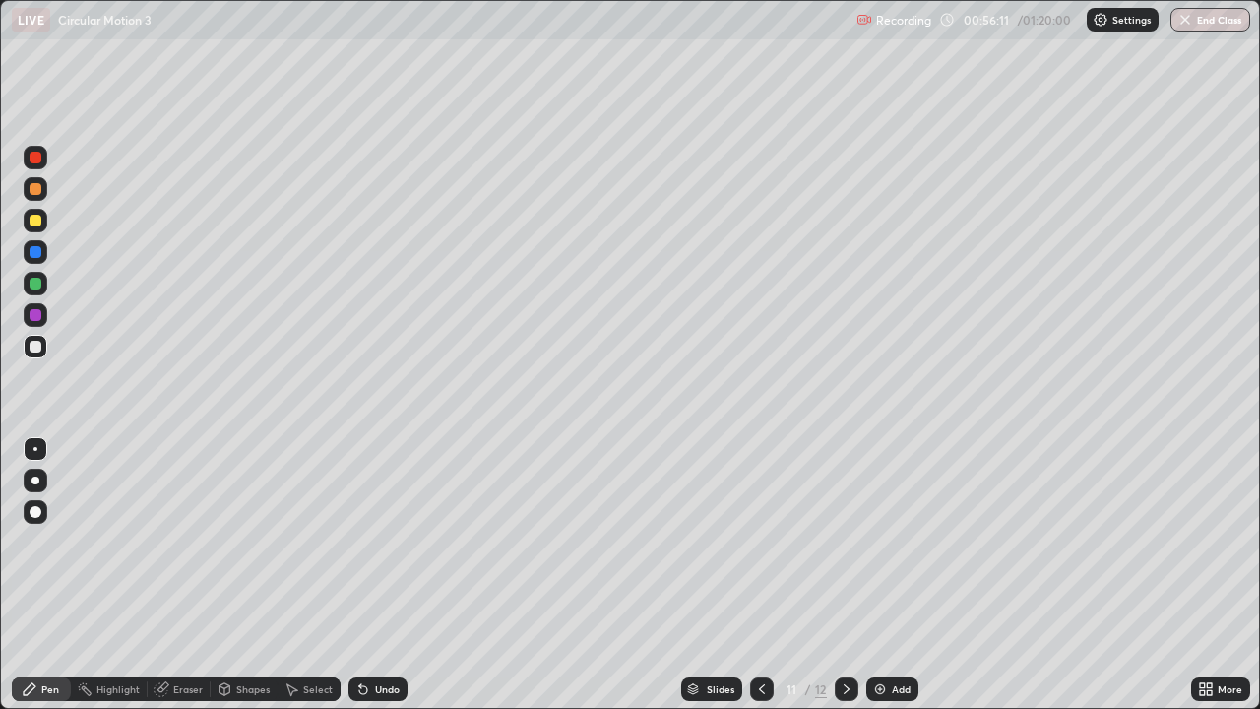
click at [390, 575] on div "Undo" at bounding box center [387, 689] width 25 height 10
click at [39, 227] on div at bounding box center [36, 221] width 24 height 24
click at [37, 348] on div at bounding box center [36, 347] width 12 height 12
click at [40, 190] on div at bounding box center [36, 189] width 12 height 12
click at [34, 285] on div at bounding box center [36, 284] width 12 height 12
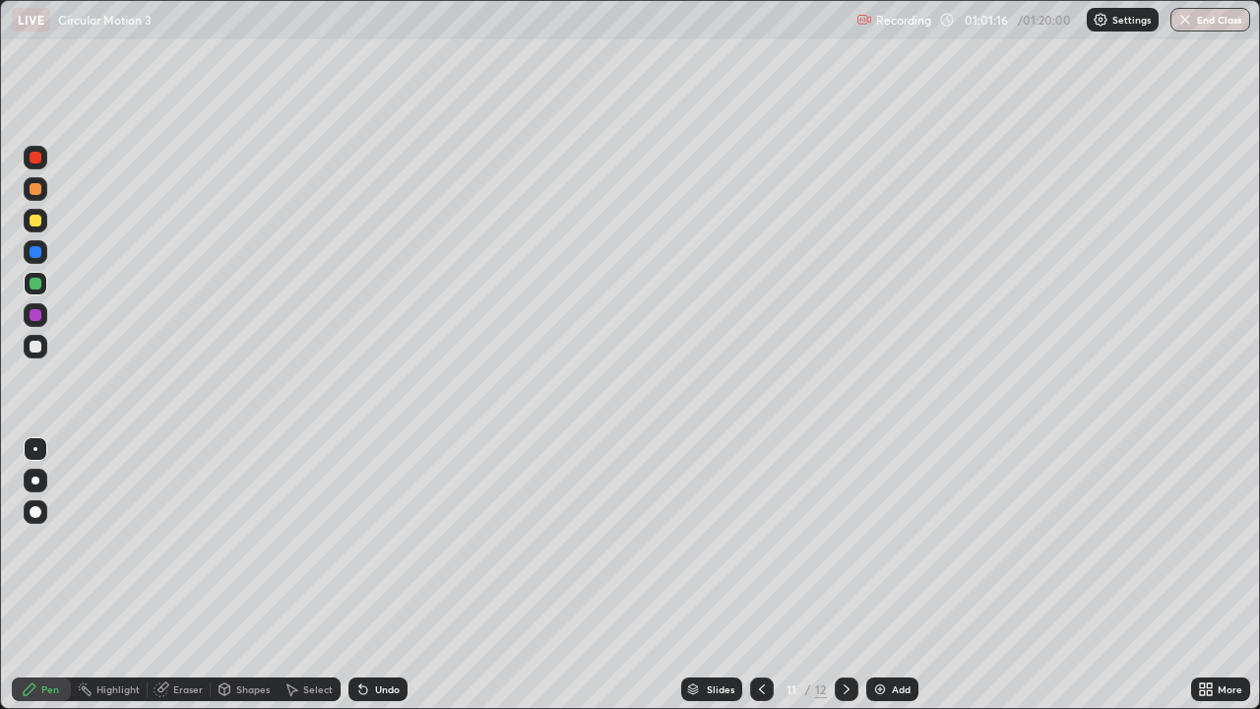
click at [185, 575] on div "Eraser" at bounding box center [188, 689] width 30 height 10
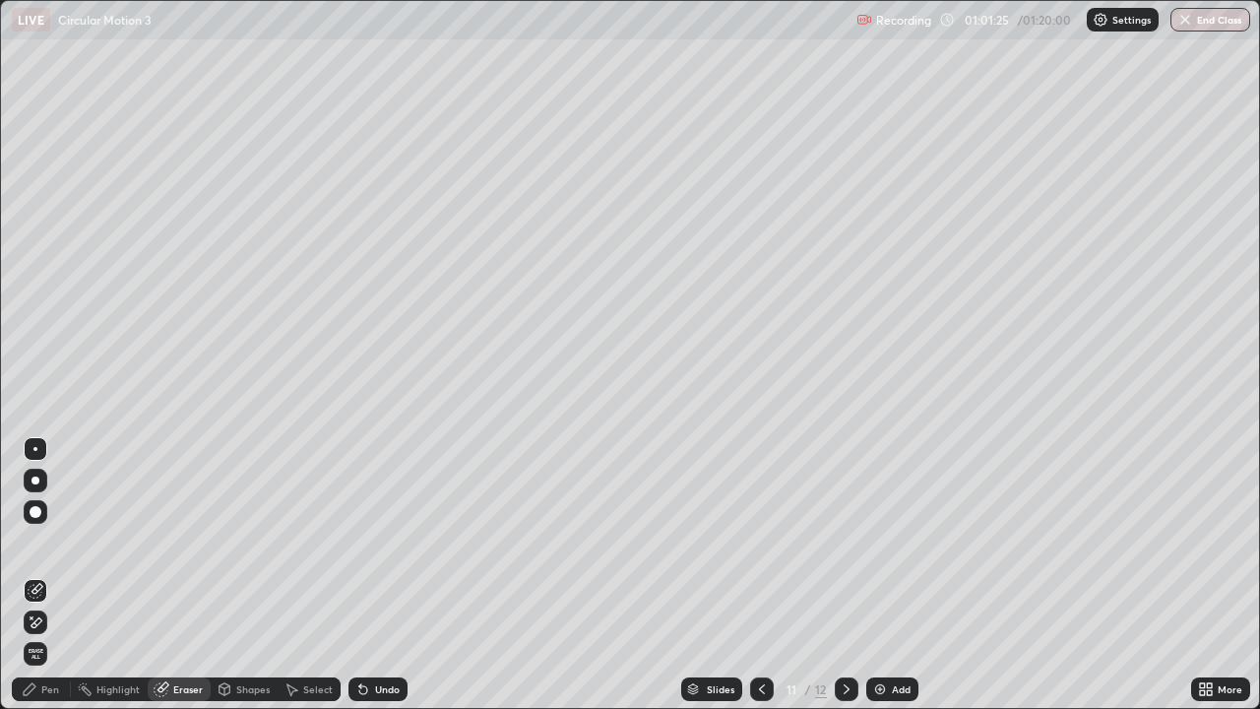
click at [37, 575] on div "Pen" at bounding box center [41, 689] width 59 height 24
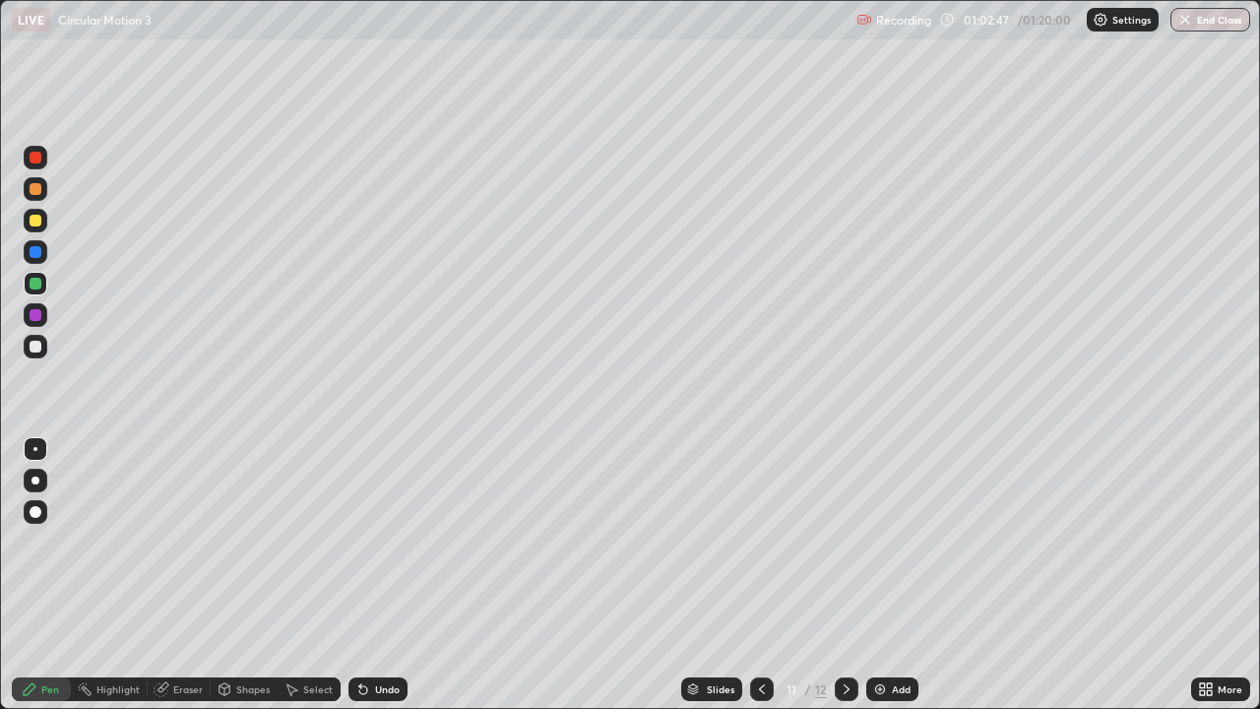
click at [165, 575] on icon at bounding box center [163, 687] width 11 height 10
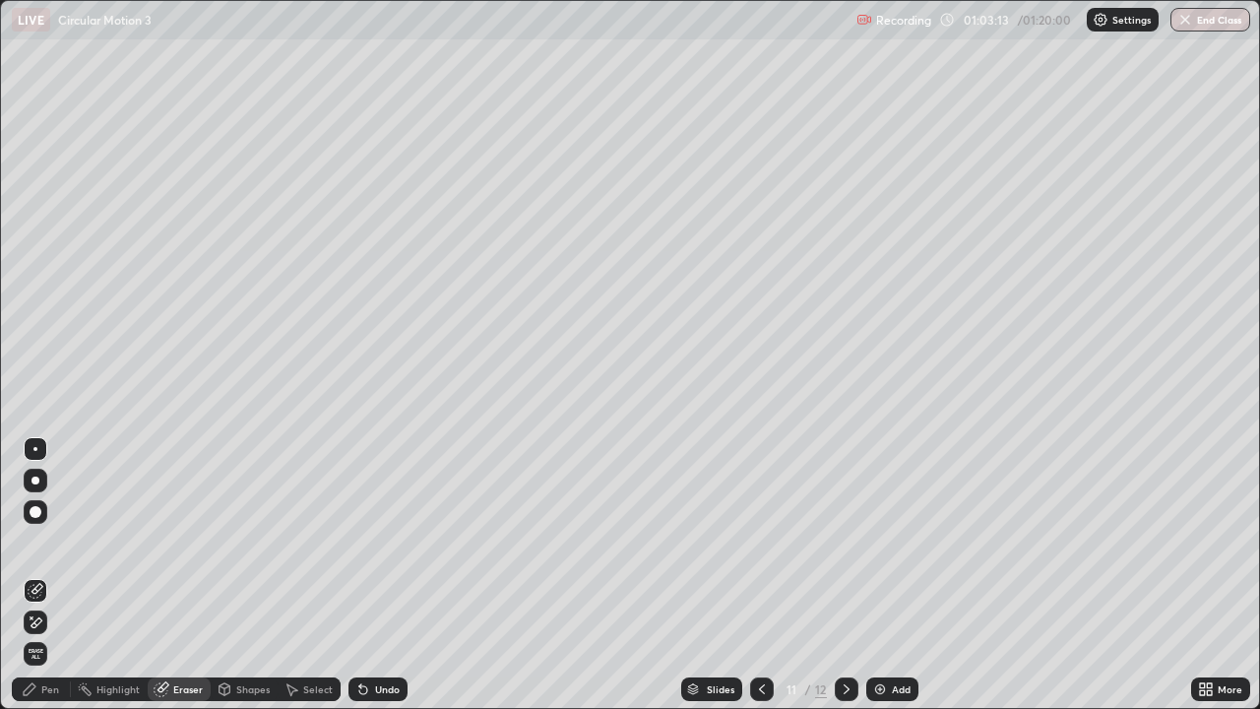
click at [873, 575] on img at bounding box center [880, 689] width 16 height 16
click at [50, 575] on div "Pen" at bounding box center [50, 689] width 18 height 10
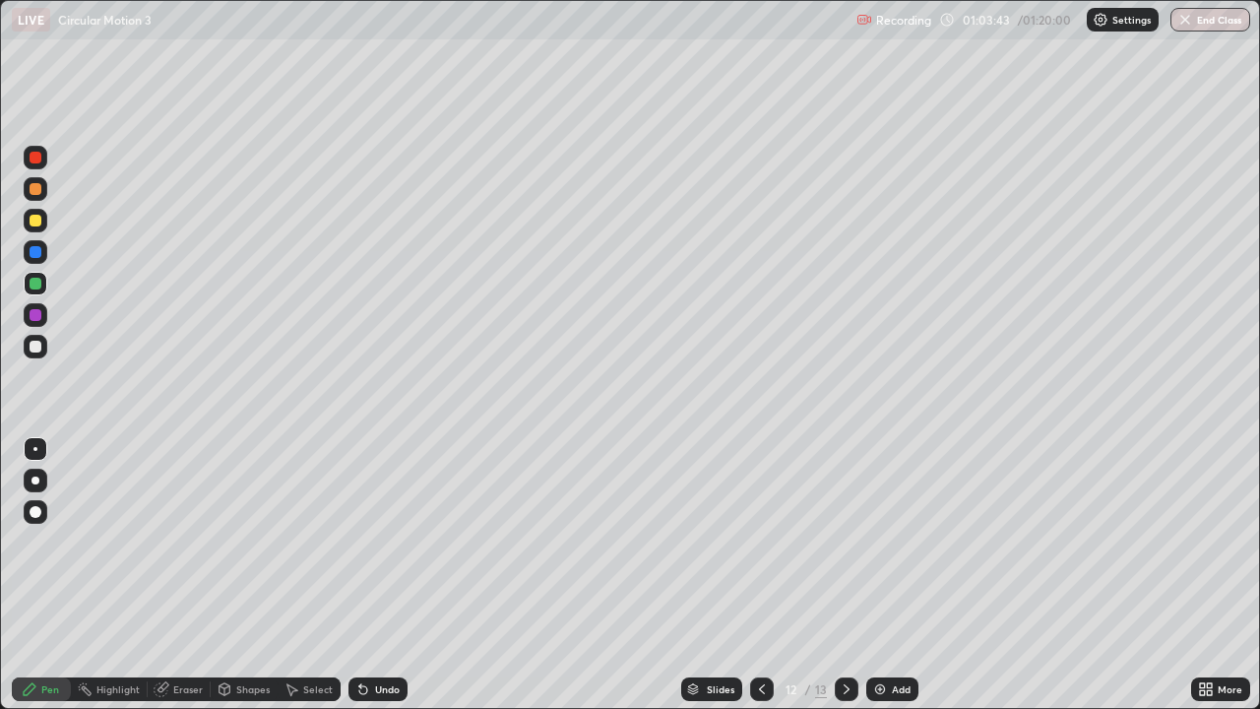
click at [369, 575] on div "Undo" at bounding box center [377, 689] width 59 height 24
click at [368, 575] on div "Undo" at bounding box center [377, 689] width 59 height 24
click at [375, 575] on div "Undo" at bounding box center [377, 689] width 59 height 24
click at [382, 575] on div "Undo" at bounding box center [387, 689] width 25 height 10
click at [392, 575] on div "Undo" at bounding box center [377, 689] width 59 height 24
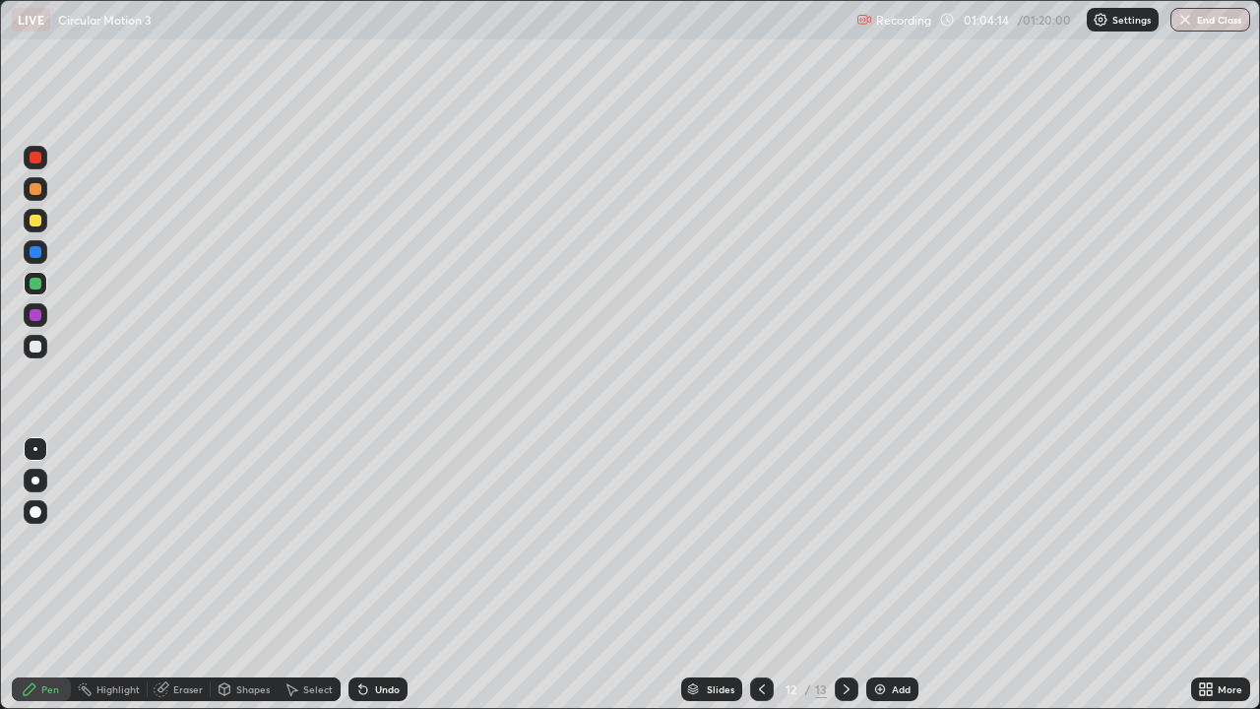
click at [386, 575] on div "Undo" at bounding box center [387, 689] width 25 height 10
click at [377, 575] on div "Undo" at bounding box center [387, 689] width 25 height 10
click at [375, 575] on div "Undo" at bounding box center [387, 689] width 25 height 10
click at [381, 575] on div "Undo" at bounding box center [387, 689] width 25 height 10
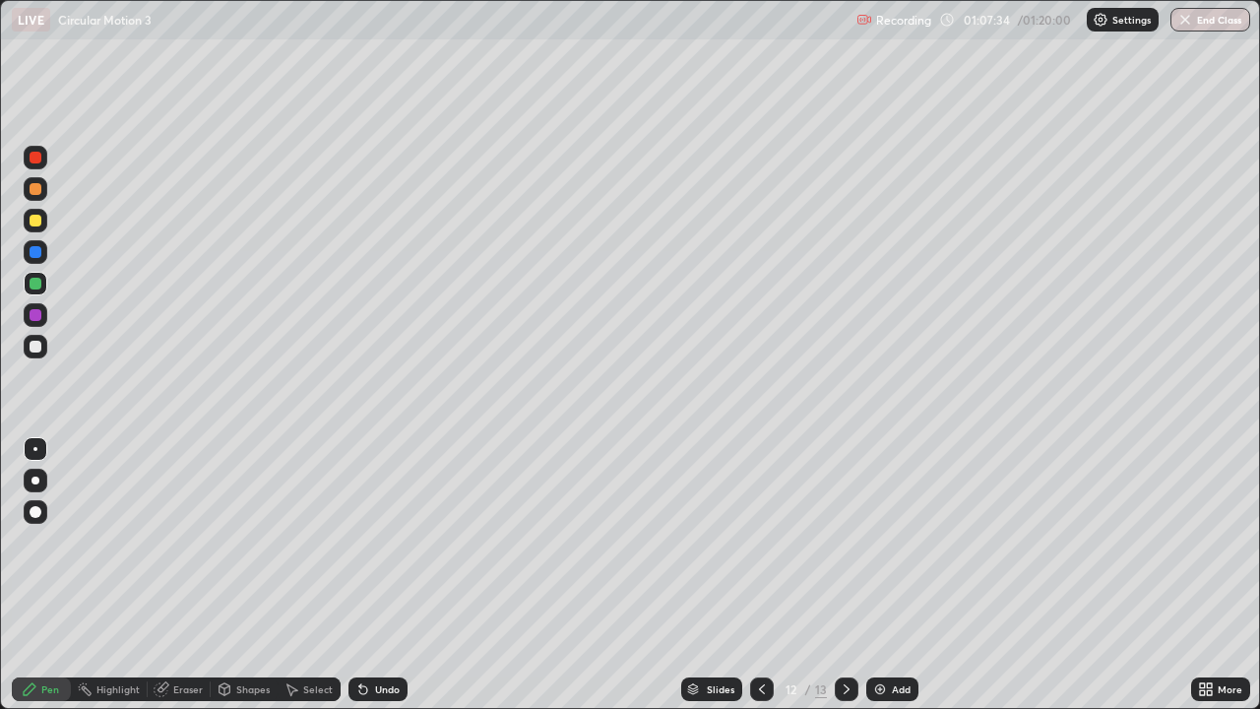
click at [894, 575] on div "Add" at bounding box center [901, 689] width 19 height 10
click at [761, 575] on icon at bounding box center [762, 689] width 16 height 16
click at [845, 575] on icon at bounding box center [847, 689] width 16 height 16
click at [37, 227] on div at bounding box center [36, 221] width 24 height 24
click at [845, 575] on icon at bounding box center [847, 689] width 16 height 16
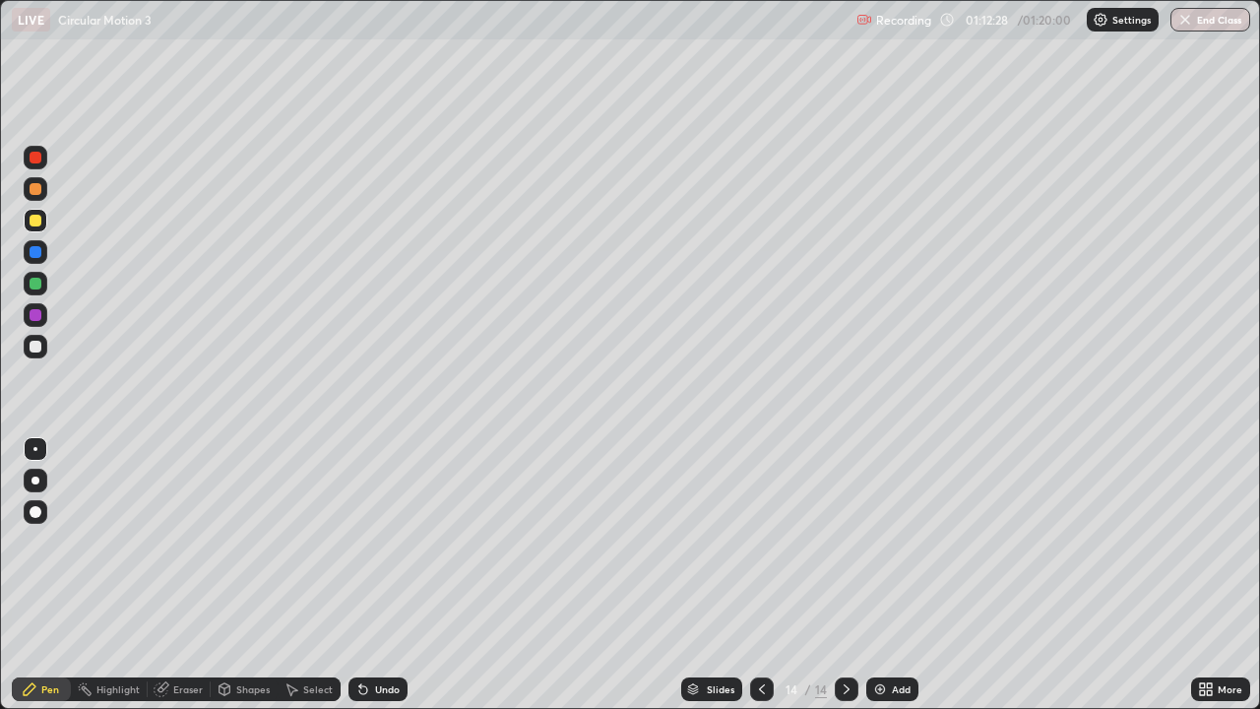
click at [387, 575] on div "Undo" at bounding box center [387, 689] width 25 height 10
click at [377, 575] on div "Undo" at bounding box center [377, 689] width 59 height 24
click at [750, 575] on div at bounding box center [762, 689] width 24 height 24
click at [843, 575] on div at bounding box center [847, 689] width 24 height 24
click at [36, 346] on div at bounding box center [36, 347] width 12 height 12
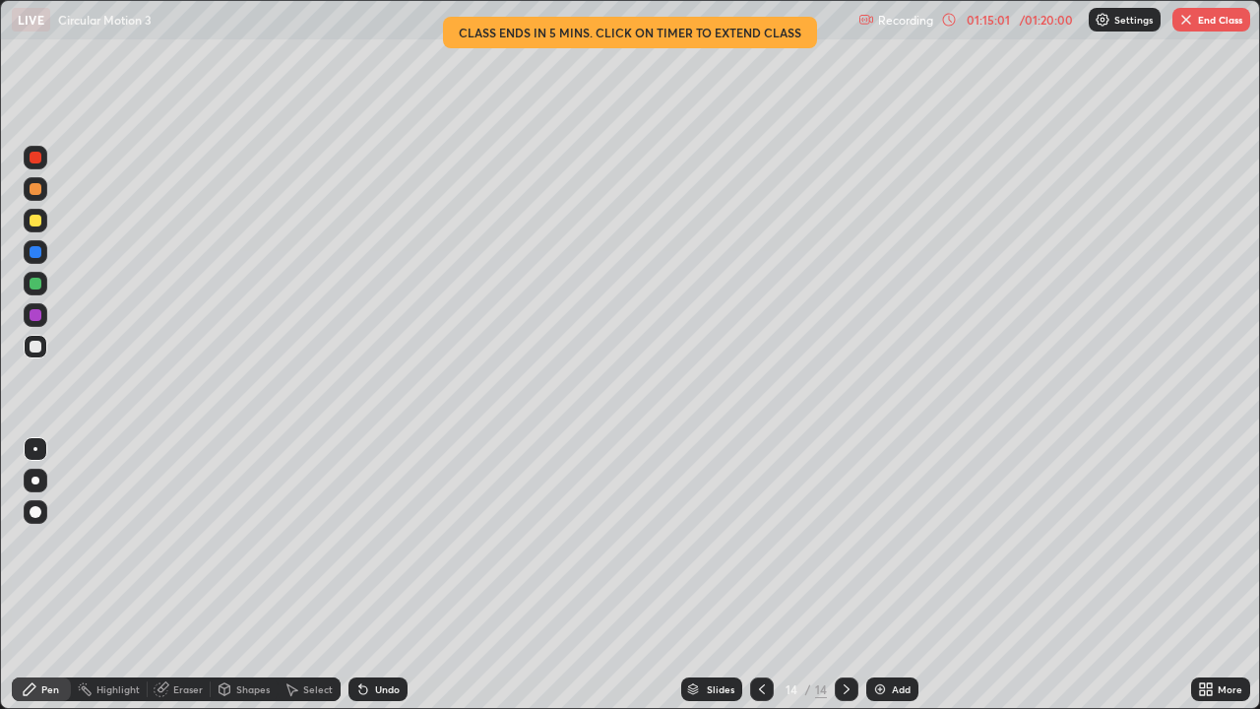
click at [377, 575] on div "Undo" at bounding box center [377, 689] width 59 height 24
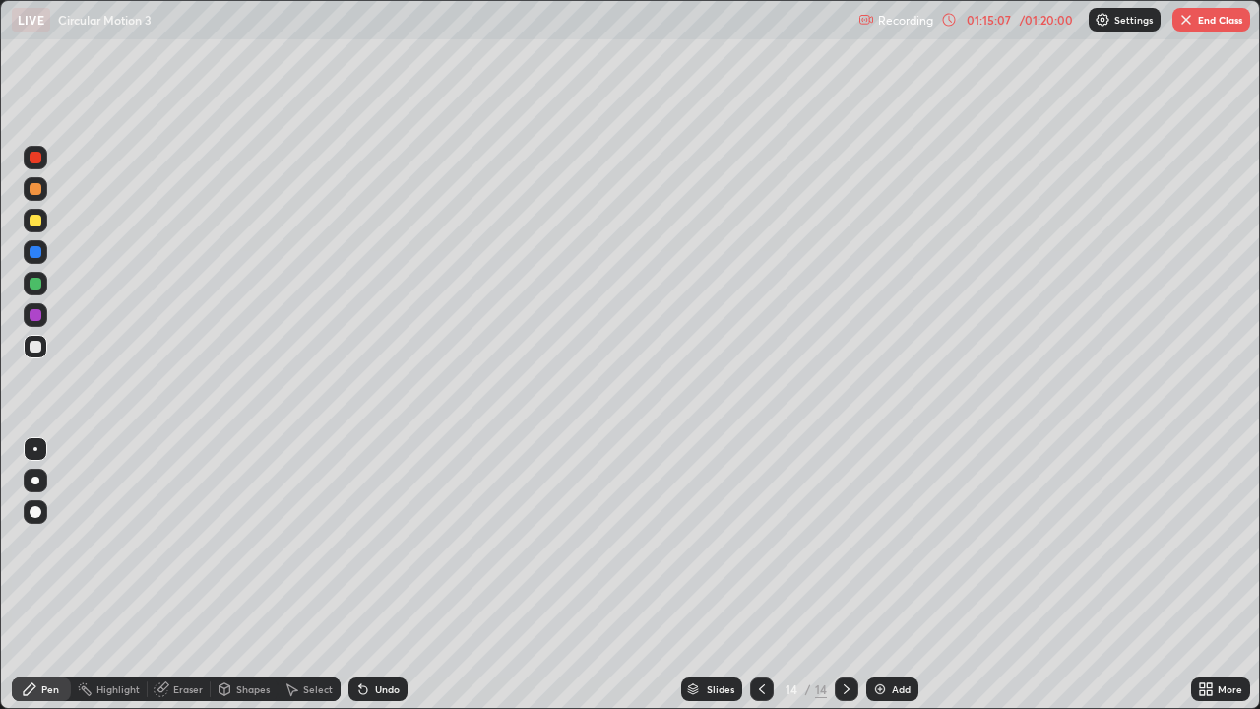
click at [377, 575] on div "Undo" at bounding box center [387, 689] width 25 height 10
click at [380, 575] on div "Undo" at bounding box center [377, 689] width 59 height 24
click at [844, 575] on icon at bounding box center [847, 689] width 16 height 16
click at [879, 575] on img at bounding box center [880, 689] width 16 height 16
click at [1213, 27] on button "End Class" at bounding box center [1211, 20] width 78 height 24
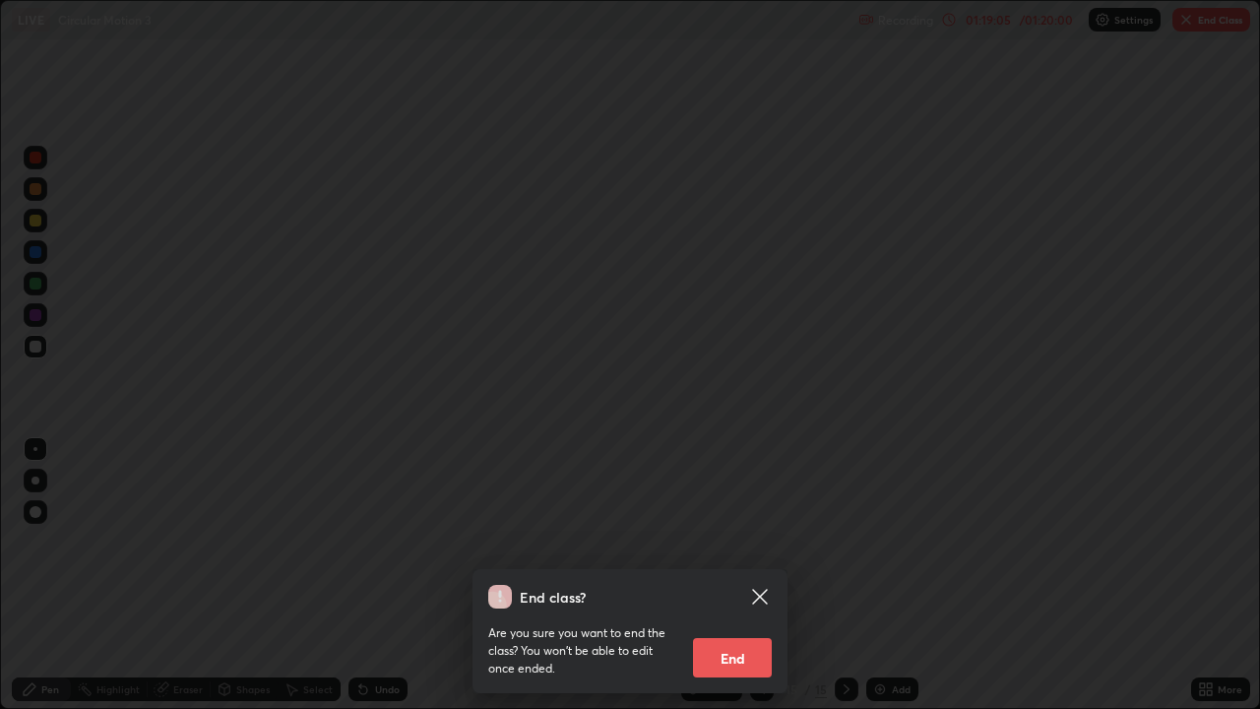
click at [753, 575] on button "End" at bounding box center [732, 657] width 79 height 39
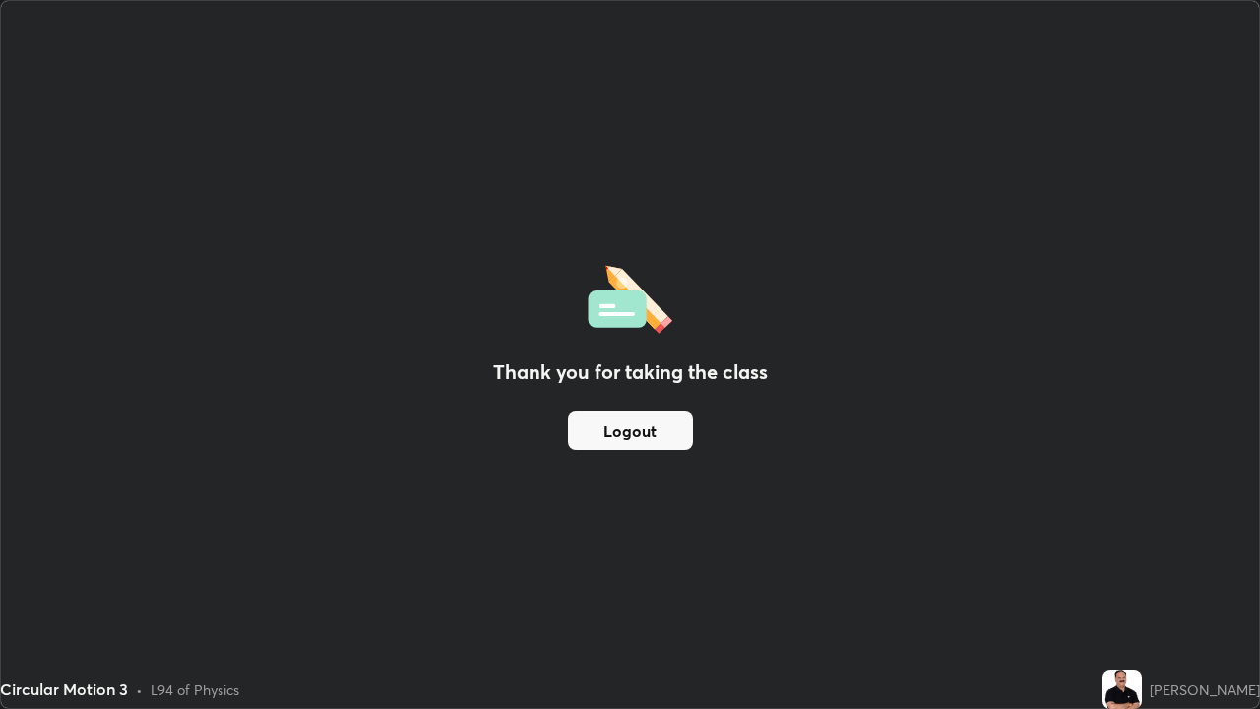
click at [665, 439] on button "Logout" at bounding box center [630, 430] width 125 height 39
